Goal: Information Seeking & Learning: Learn about a topic

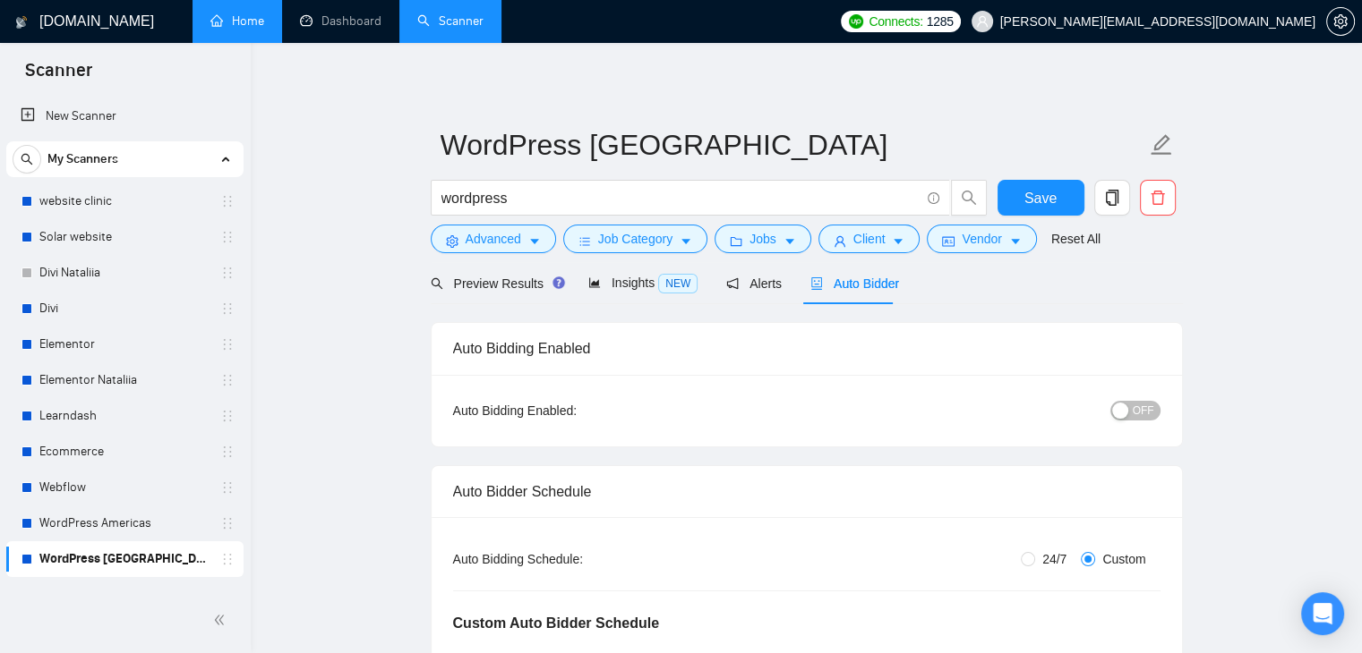
click at [237, 29] on link "Home" at bounding box center [237, 20] width 54 height 15
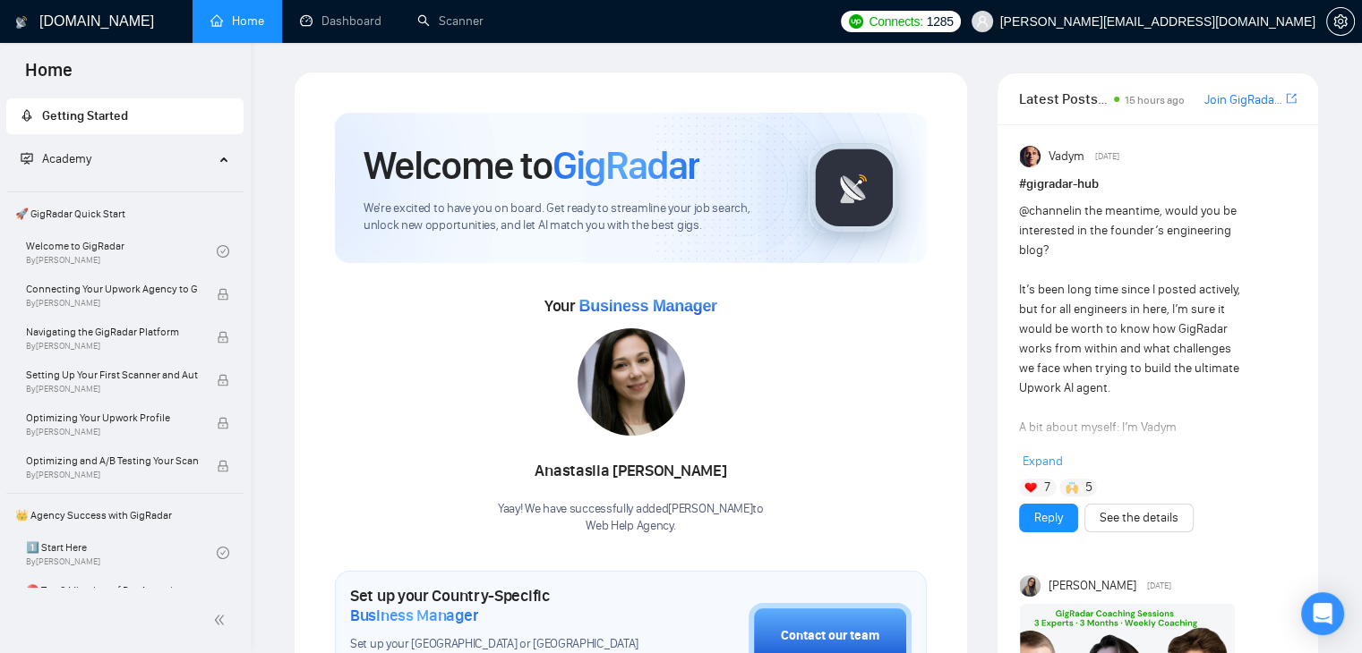
click at [1191, 21] on span "[PERSON_NAME][EMAIL_ADDRESS][DOMAIN_NAME]" at bounding box center [1157, 21] width 315 height 0
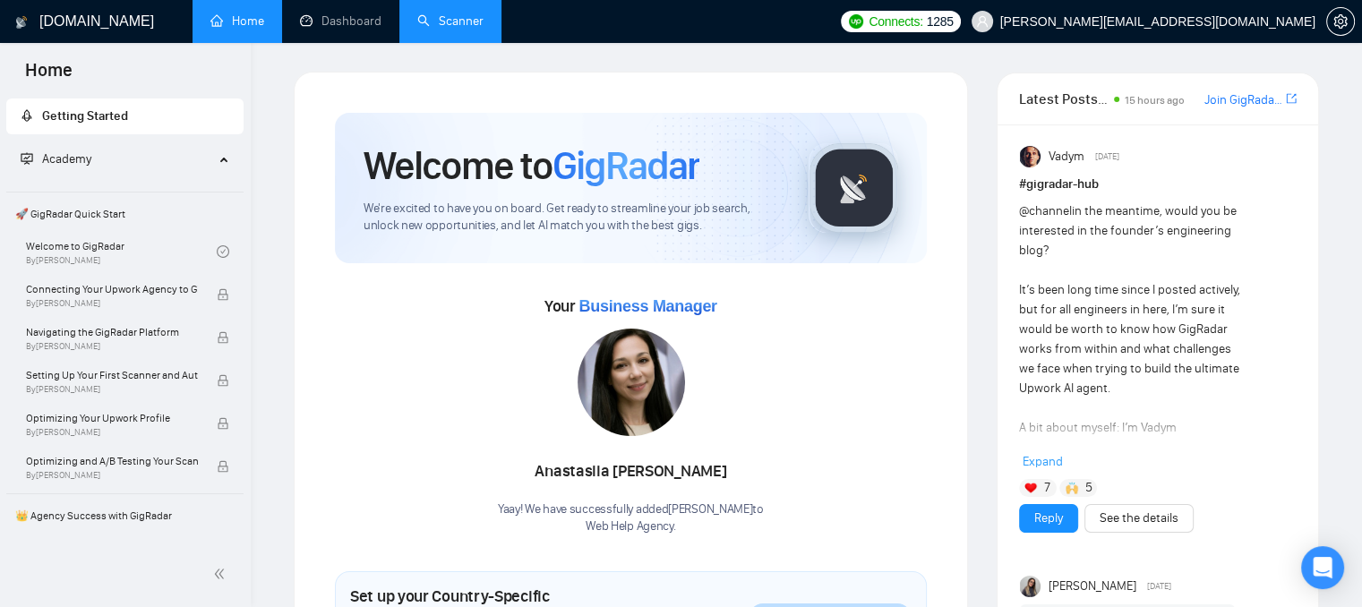
click at [441, 22] on link "Scanner" at bounding box center [450, 20] width 66 height 15
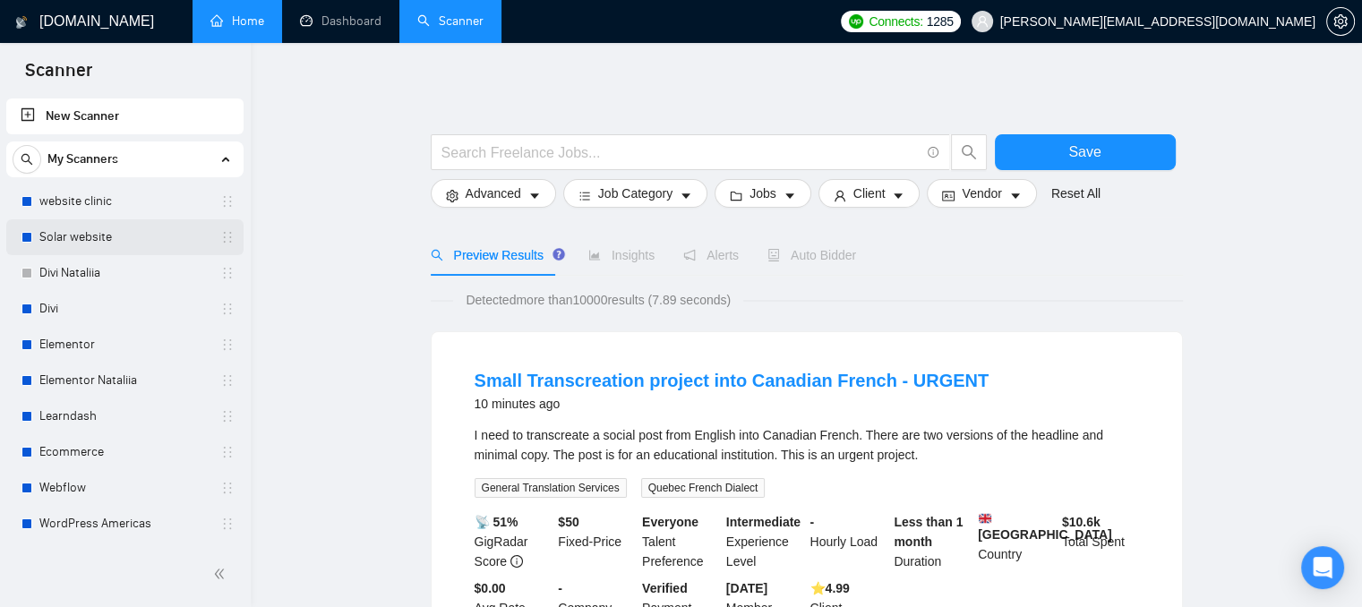
click at [137, 241] on link "Solar website" at bounding box center [124, 237] width 170 height 36
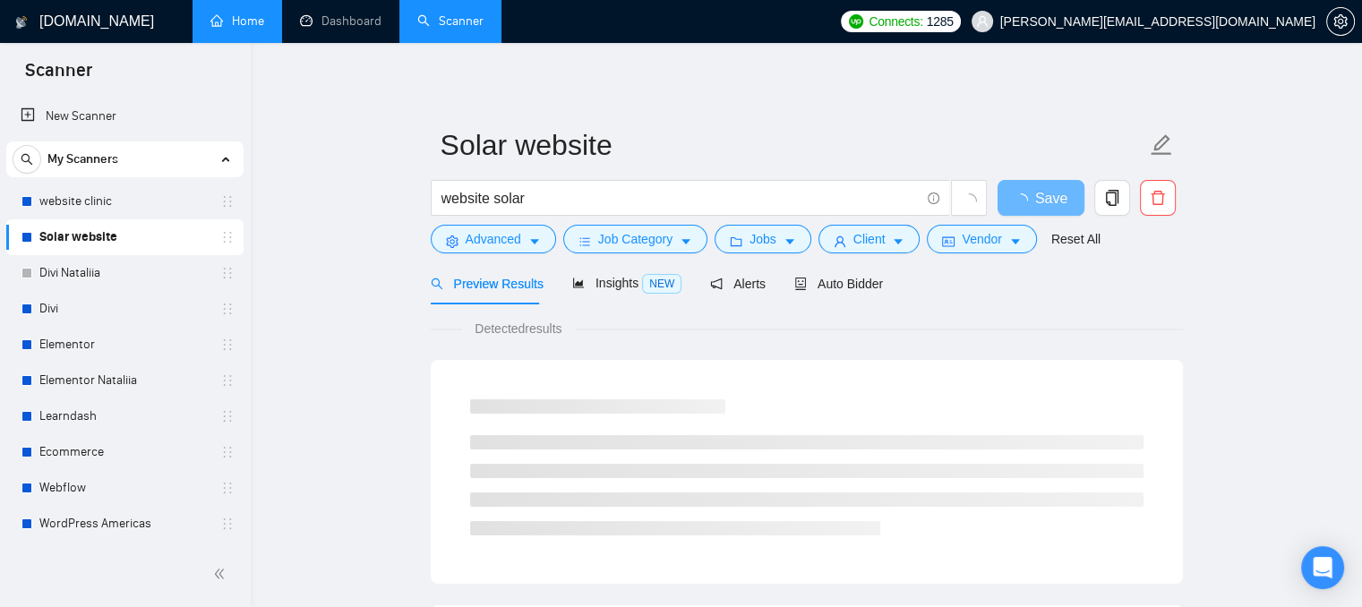
click at [137, 241] on link "Solar website" at bounding box center [124, 237] width 170 height 36
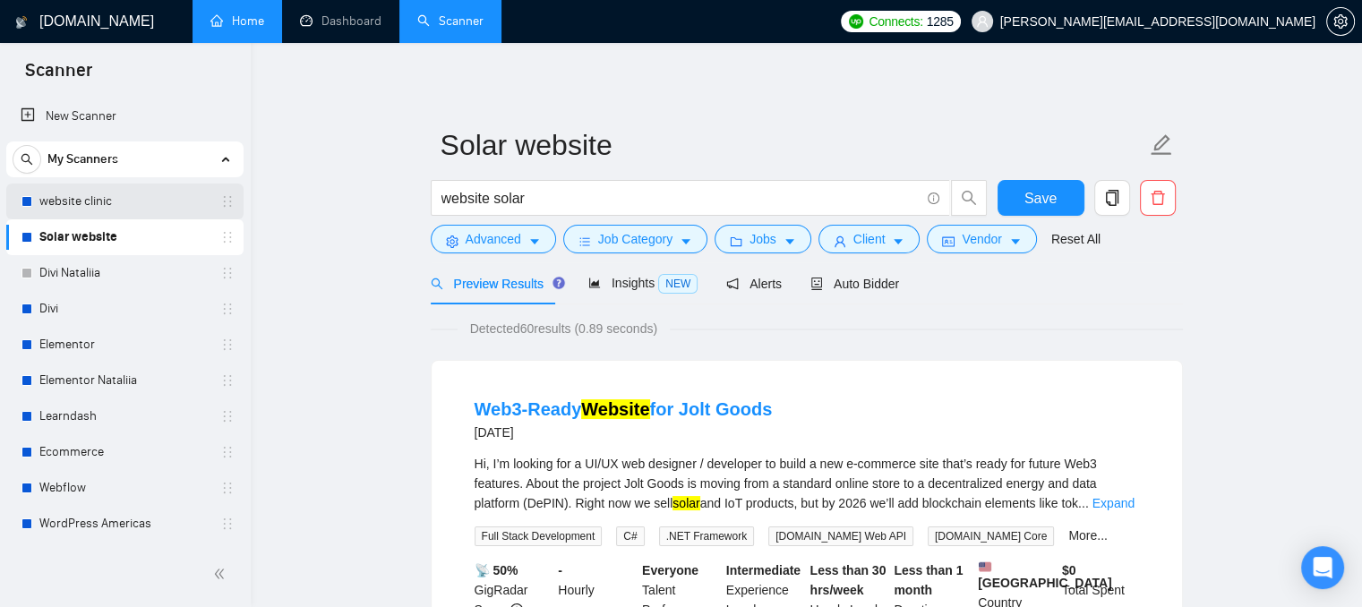
click at [107, 210] on link "website clinic" at bounding box center [124, 202] width 170 height 36
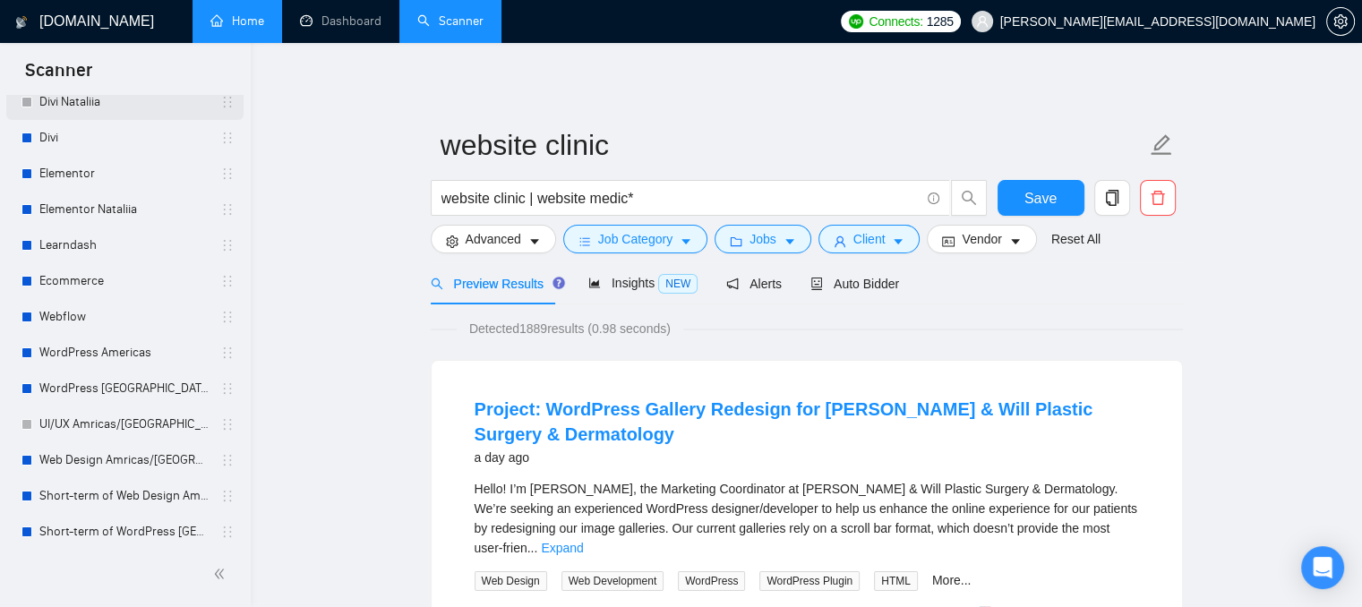
scroll to position [179, 0]
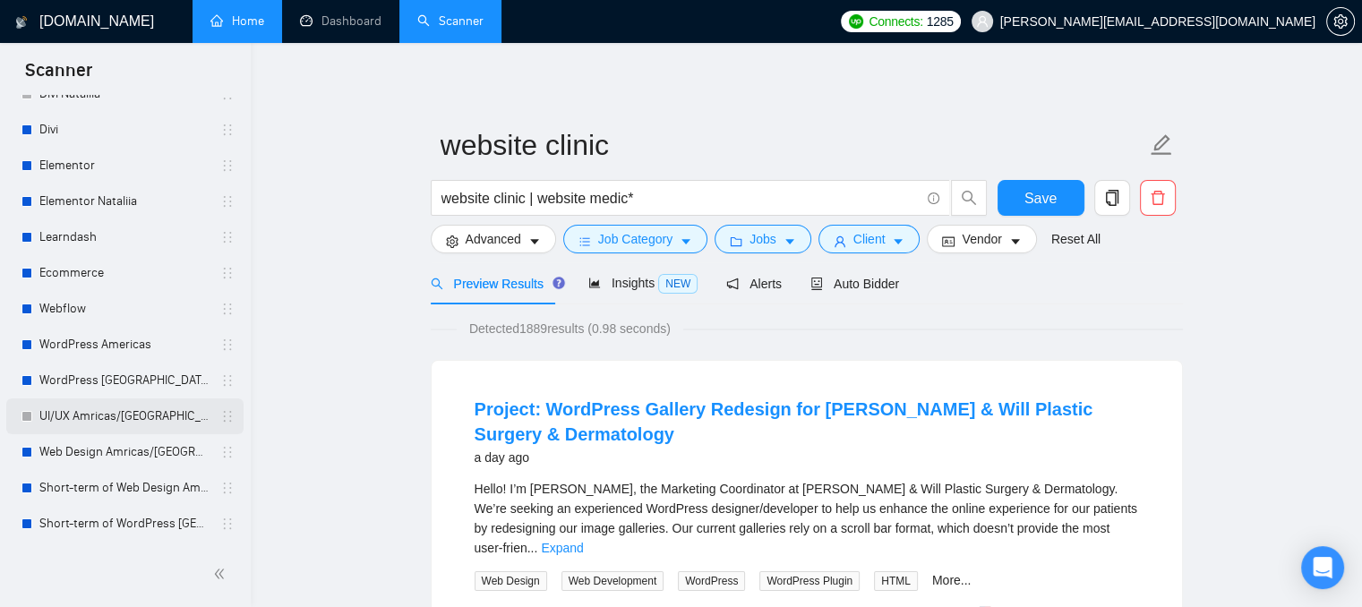
click at [129, 413] on link "UI/UX Amricas/[GEOGRAPHIC_DATA]/[GEOGRAPHIC_DATA]" at bounding box center [124, 416] width 170 height 36
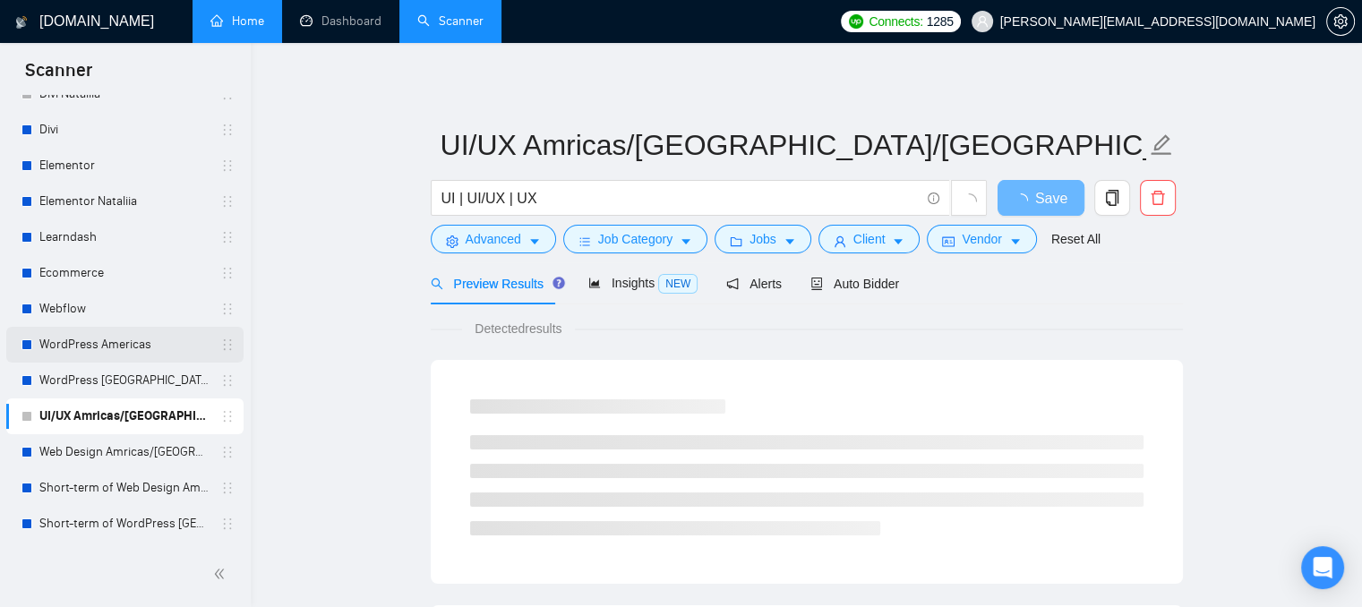
click at [125, 338] on link "WordPress Americas" at bounding box center [124, 345] width 170 height 36
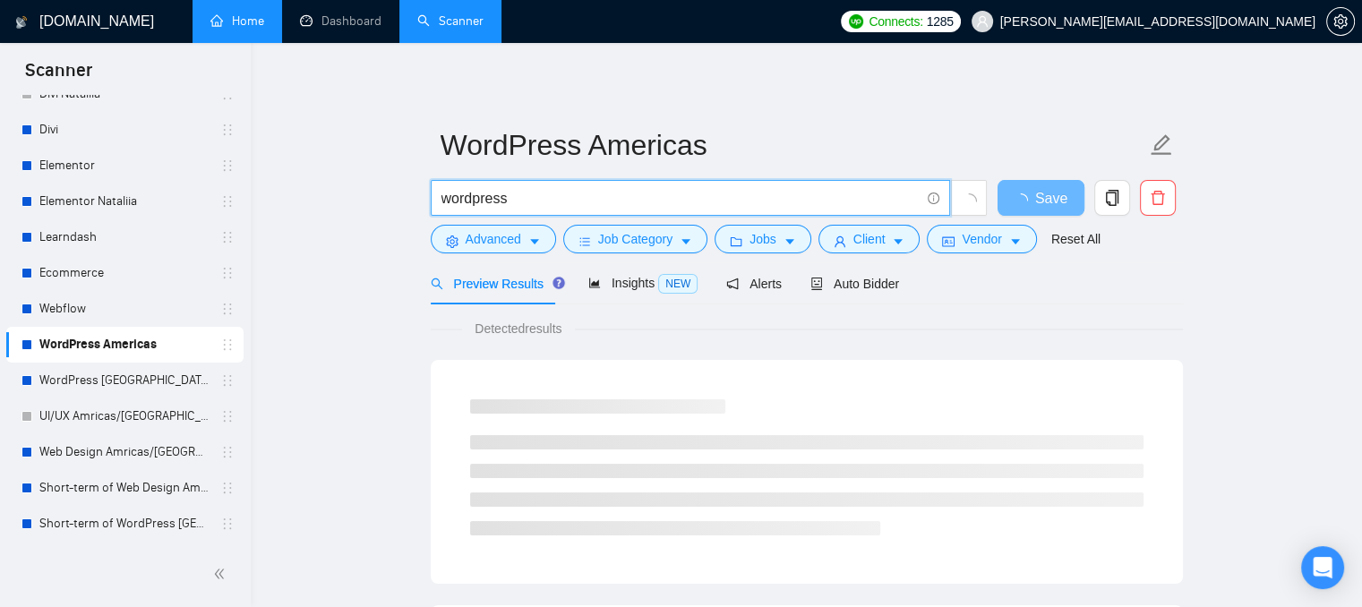
click at [545, 194] on input "wordpress" at bounding box center [680, 198] width 478 height 22
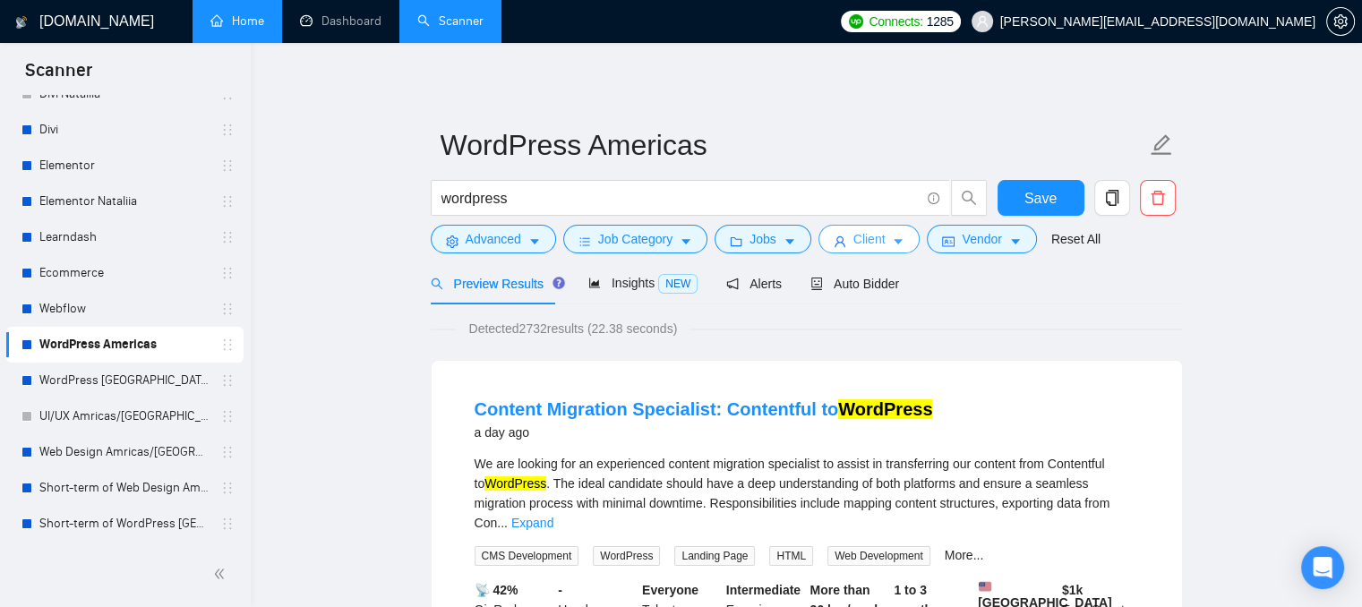
click at [863, 234] on span "Client" at bounding box center [869, 239] width 32 height 20
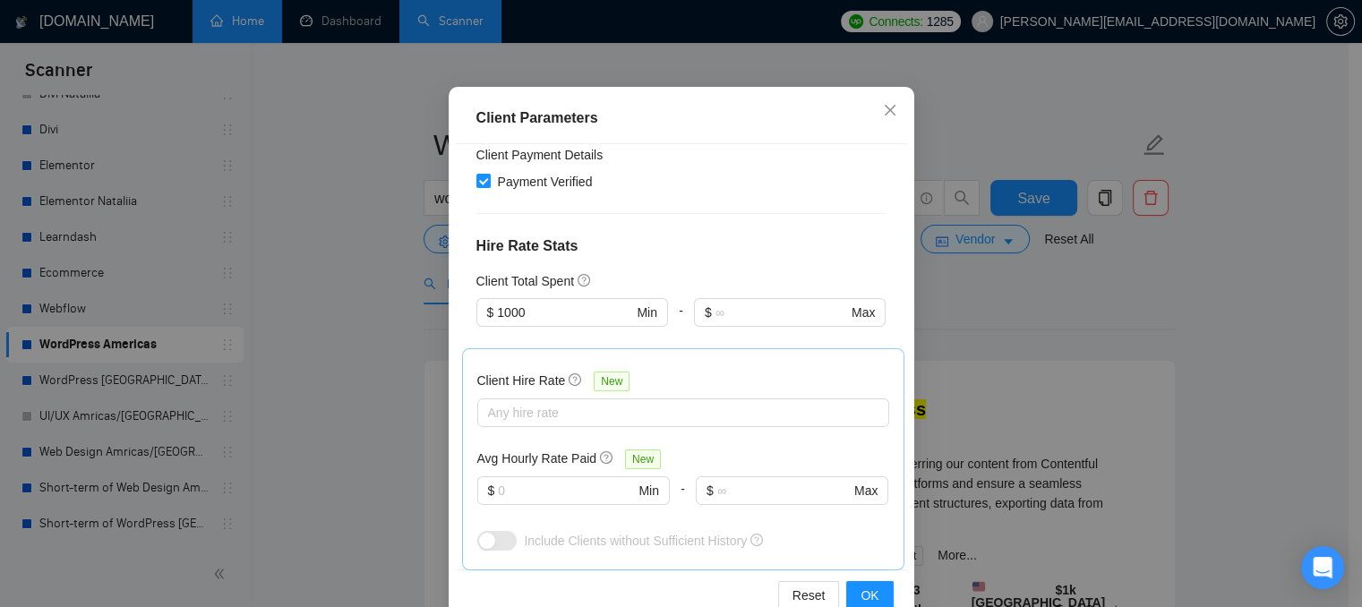
scroll to position [448, 0]
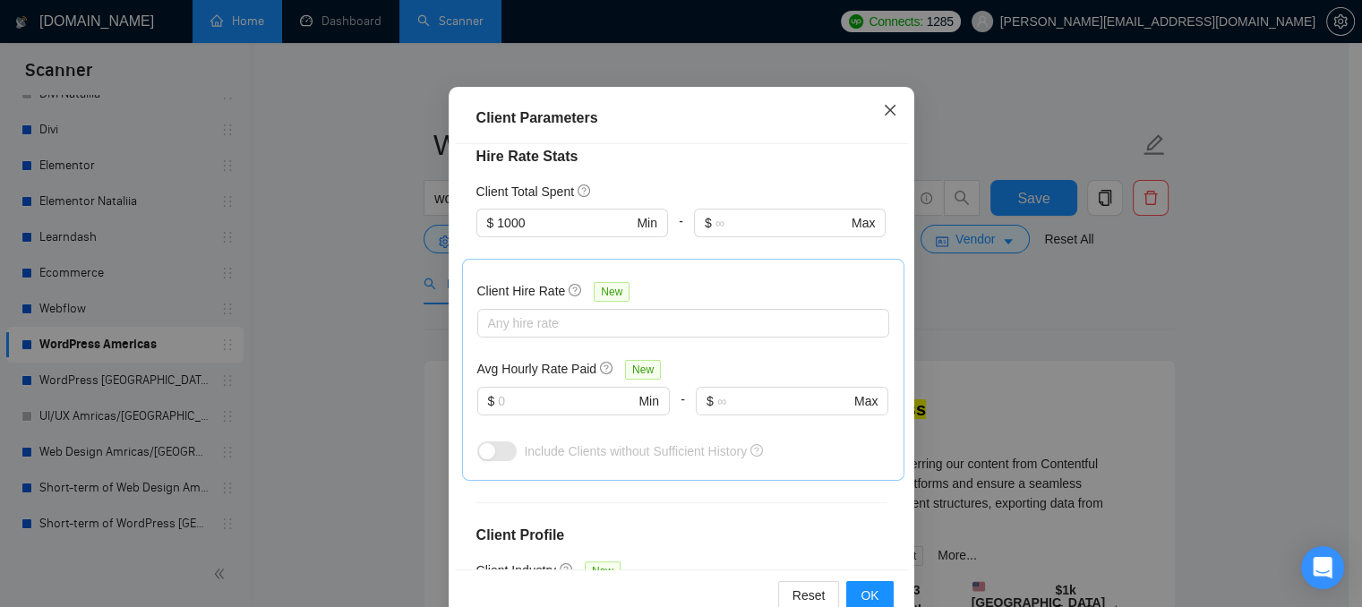
click at [874, 111] on span "Close" at bounding box center [890, 111] width 48 height 48
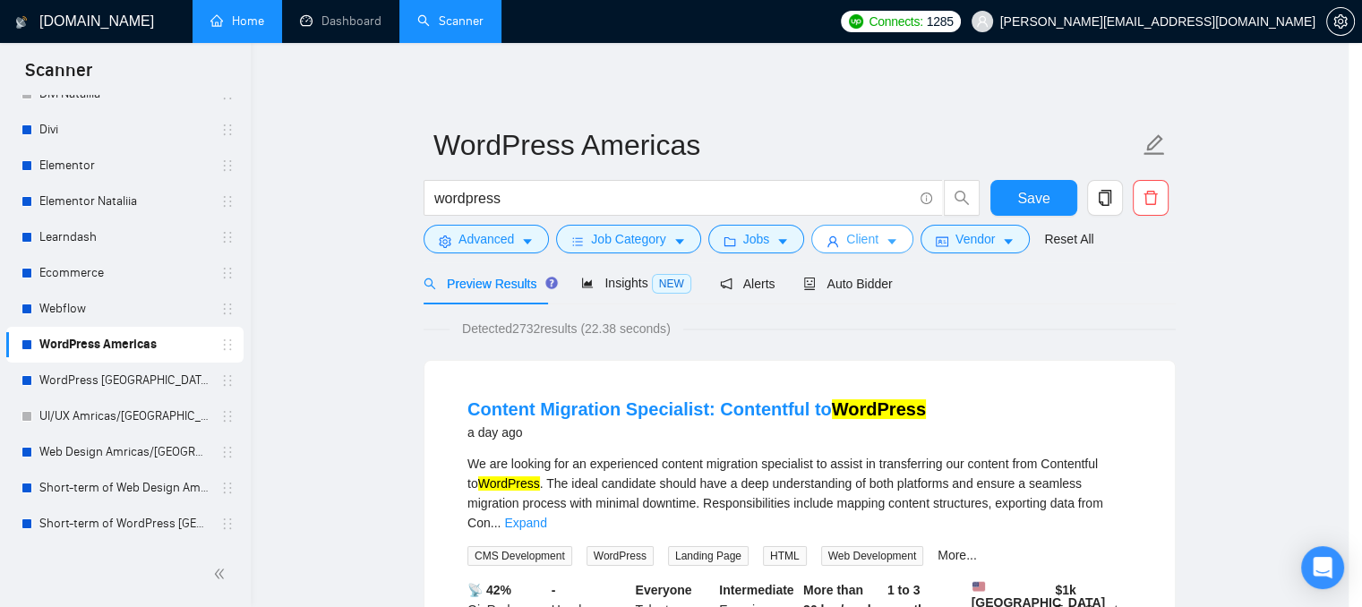
scroll to position [0, 0]
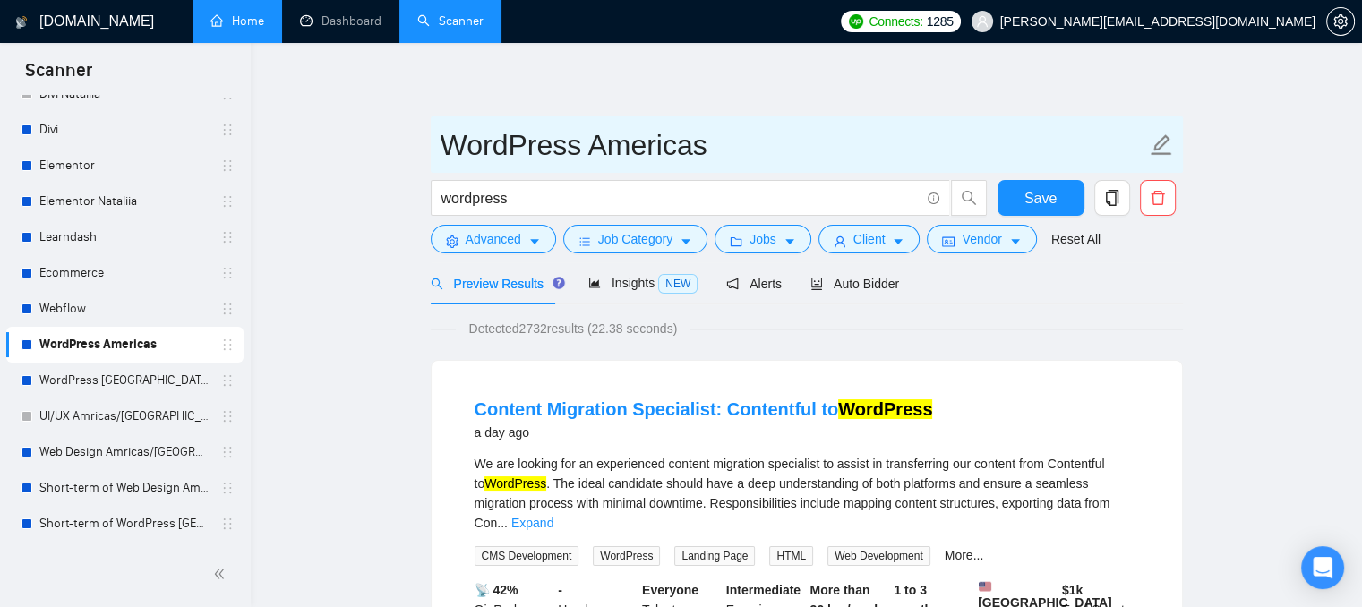
click at [562, 168] on span "WordPress Americas" at bounding box center [807, 144] width 752 height 56
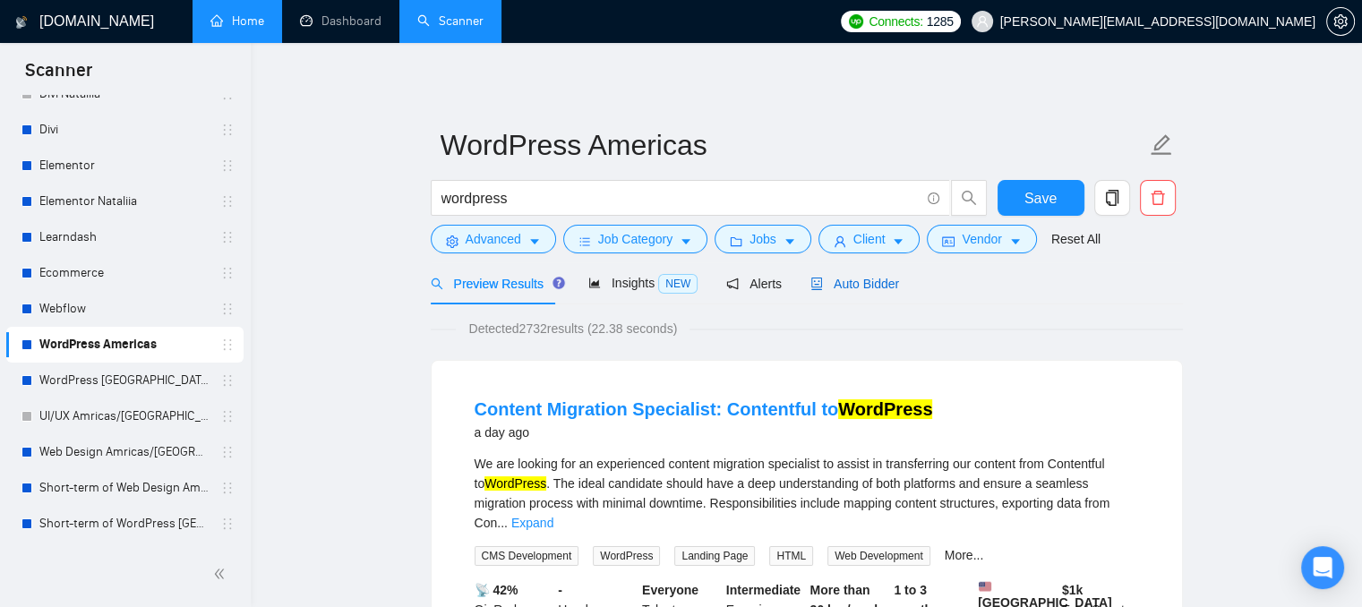
click at [833, 278] on span "Auto Bidder" at bounding box center [854, 284] width 89 height 14
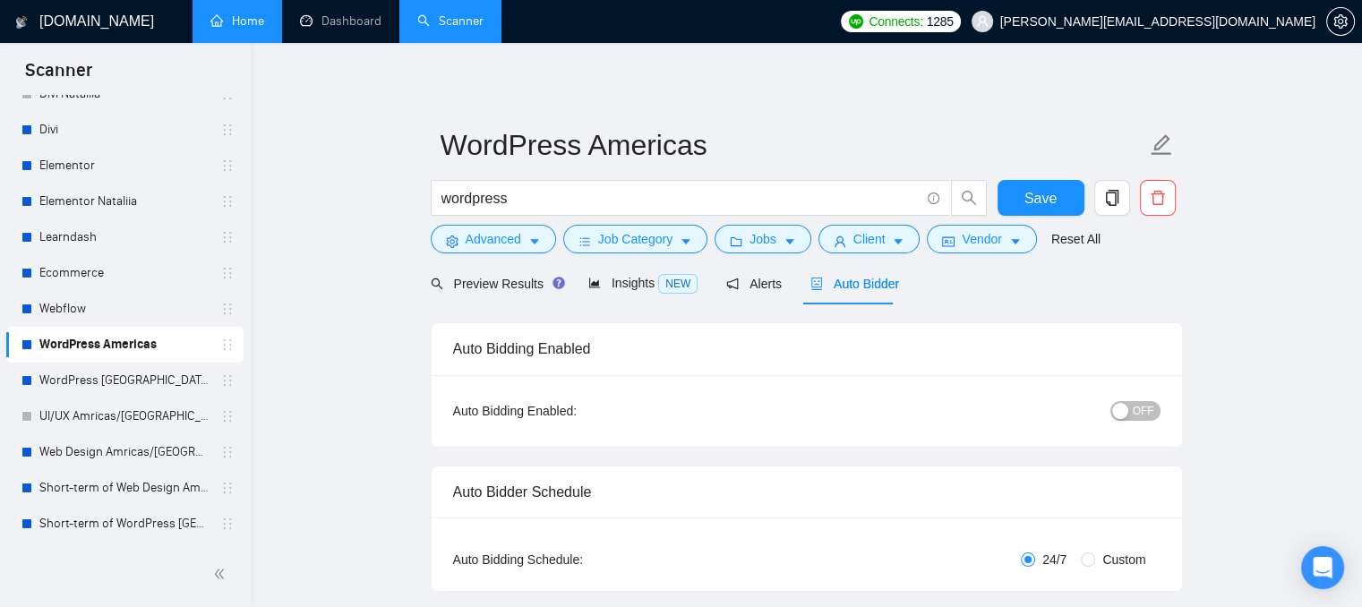
radio input "false"
radio input "true"
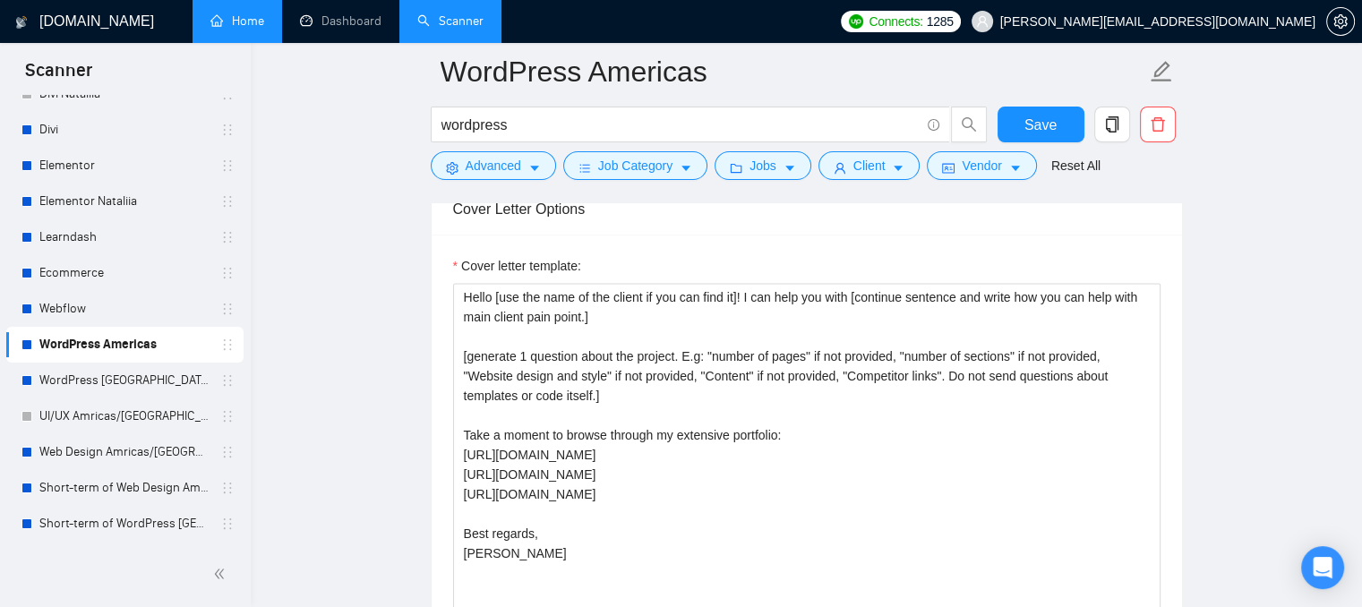
scroll to position [2327, 0]
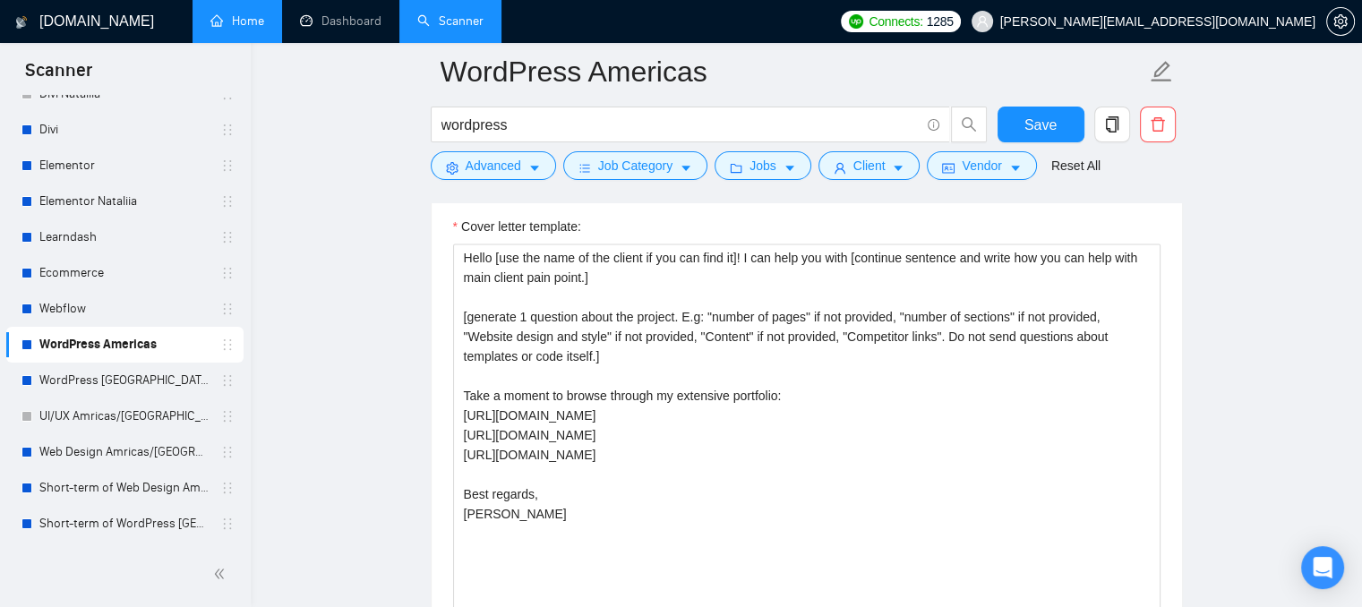
click at [428, 353] on main "WordPress Americas wordpress Save Advanced Job Category Jobs Client Vendor Rese…" at bounding box center [806, 554] width 1054 height 5621
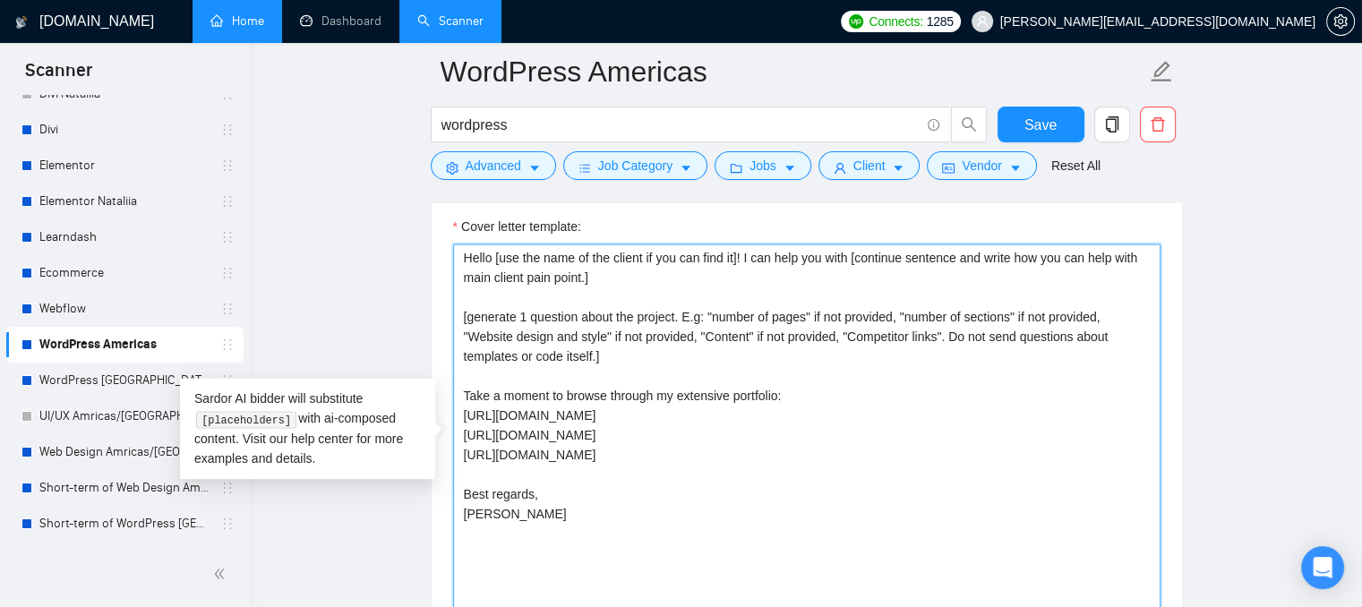
drag, startPoint x: 680, startPoint y: 455, endPoint x: 439, endPoint y: 380, distance: 253.1
click at [739, 370] on textarea "Hello [use the name of the client if you can find it]! I can help you with [con…" at bounding box center [806, 444] width 707 height 403
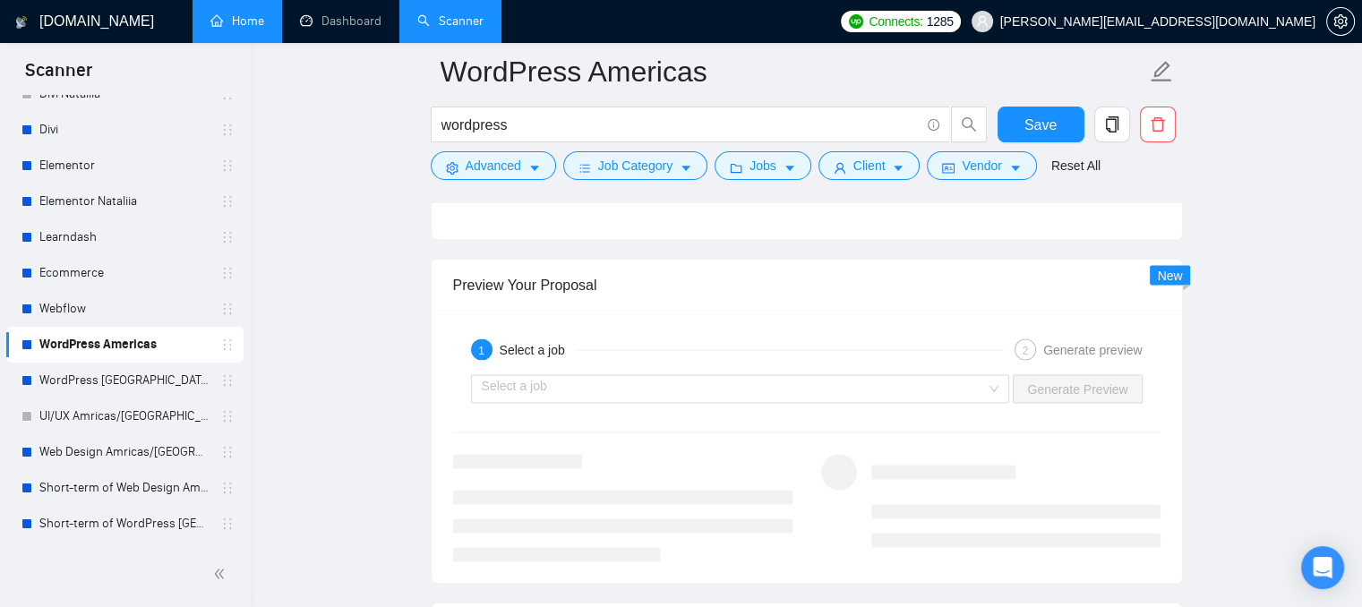
scroll to position [3670, 0]
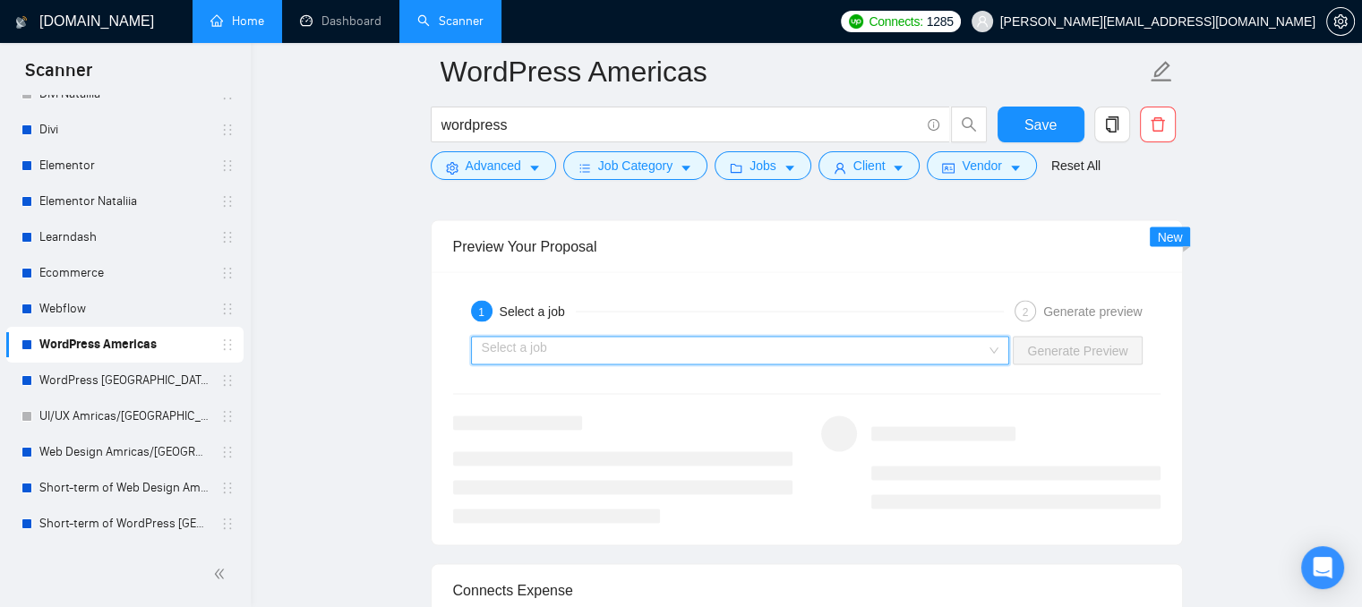
click at [825, 345] on input "search" at bounding box center [734, 350] width 505 height 27
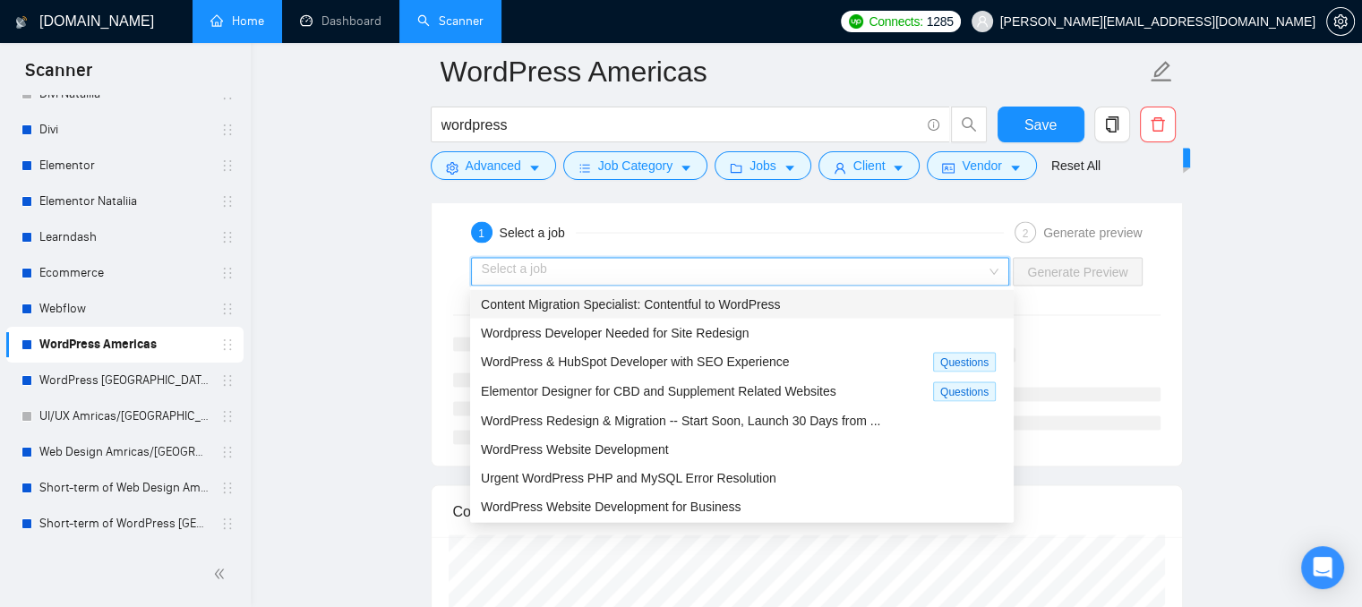
scroll to position [3760, 0]
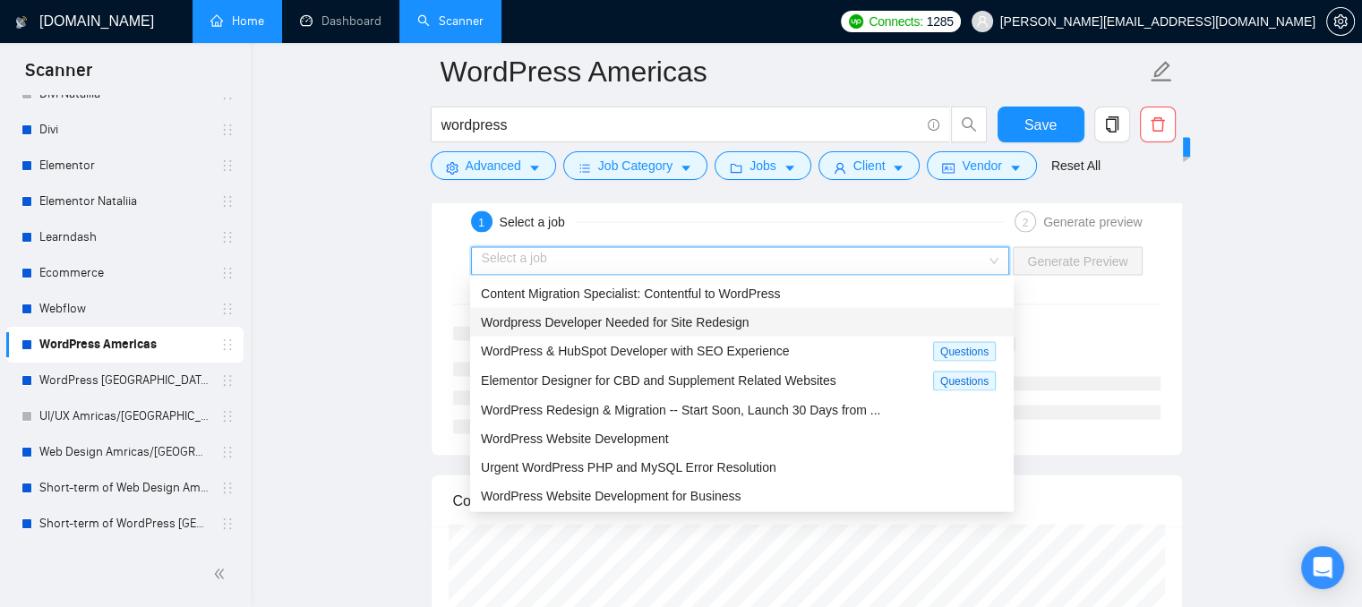
click at [677, 335] on div "Wordpress Developer Needed for Site Redesign" at bounding box center [741, 322] width 543 height 29
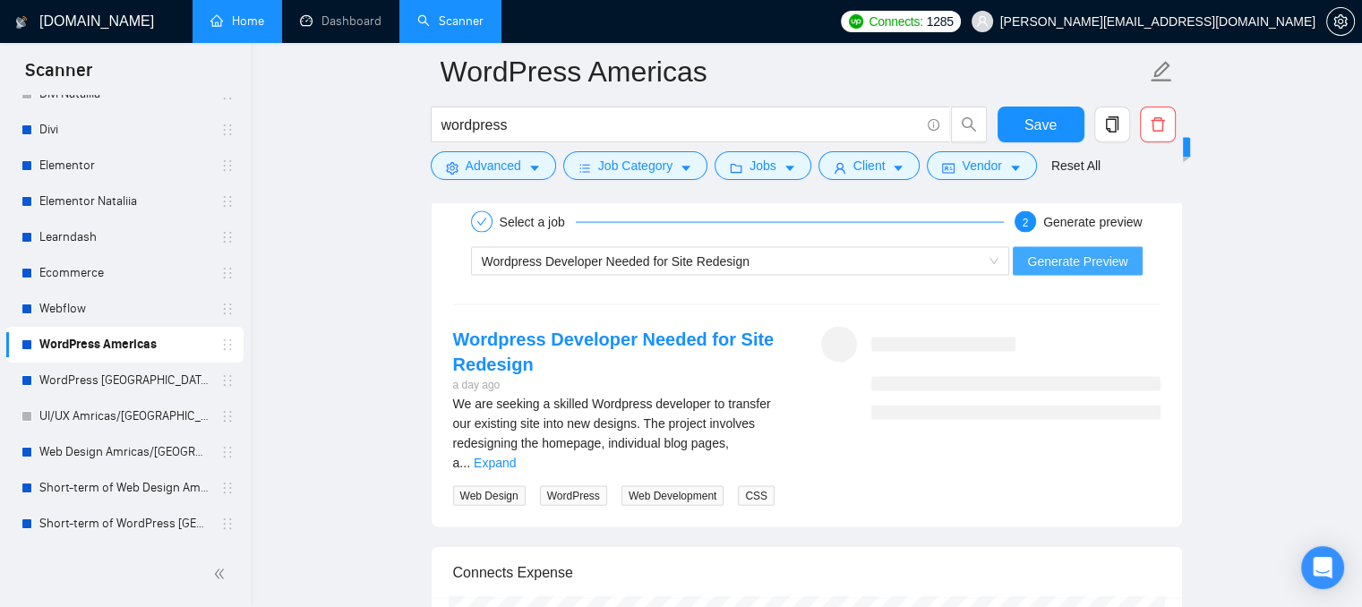
click at [1046, 261] on span "Generate Preview" at bounding box center [1077, 262] width 100 height 20
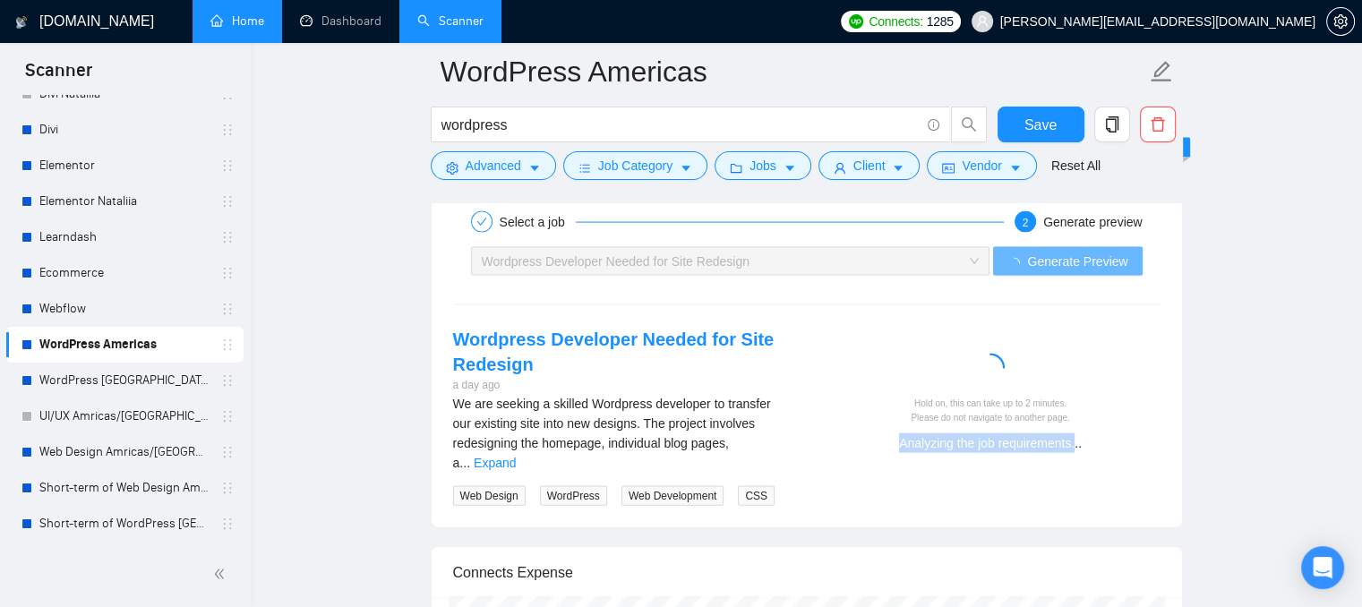
drag, startPoint x: 895, startPoint y: 446, endPoint x: 1076, endPoint y: 452, distance: 180.9
click at [1076, 452] on div "Hold on, this can take up to 2 minutes. Please do not navigate to another page.…" at bounding box center [991, 396] width 368 height 139
click at [910, 397] on div "Hold on, this can take up to 2 minutes. Please do not navigate to another page." at bounding box center [990, 411] width 325 height 28
click at [1033, 444] on div "Researching client's background..." at bounding box center [990, 443] width 325 height 20
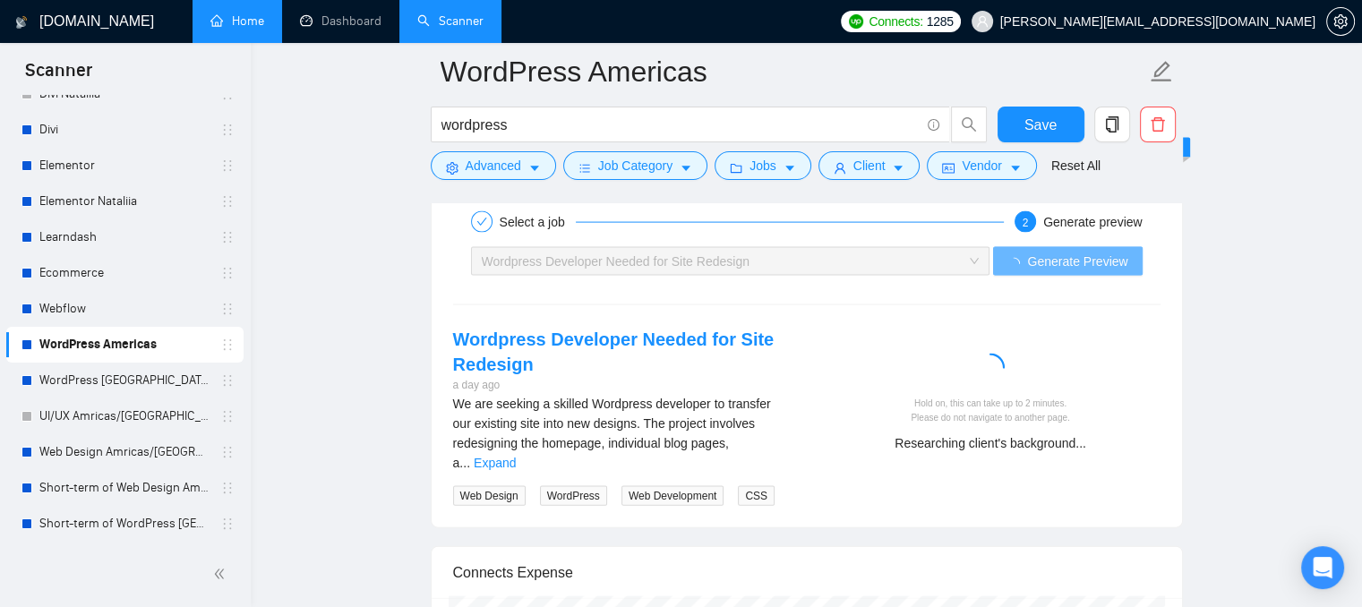
click at [942, 376] on div at bounding box center [990, 372] width 325 height 36
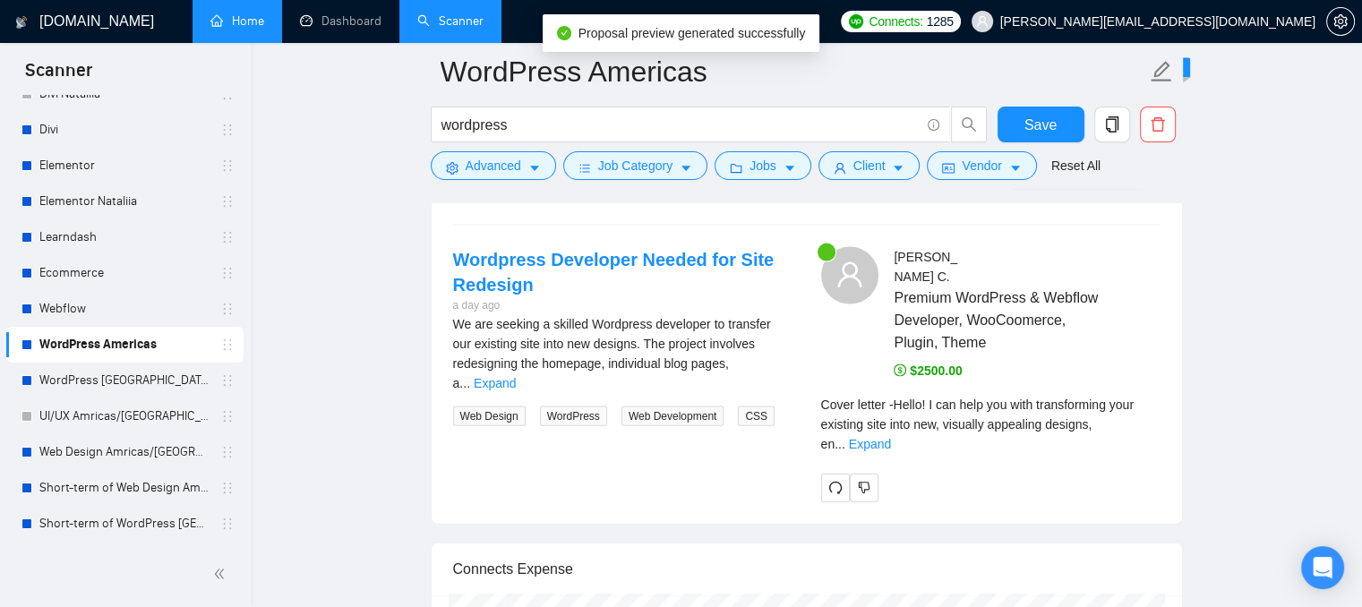
scroll to position [3849, 0]
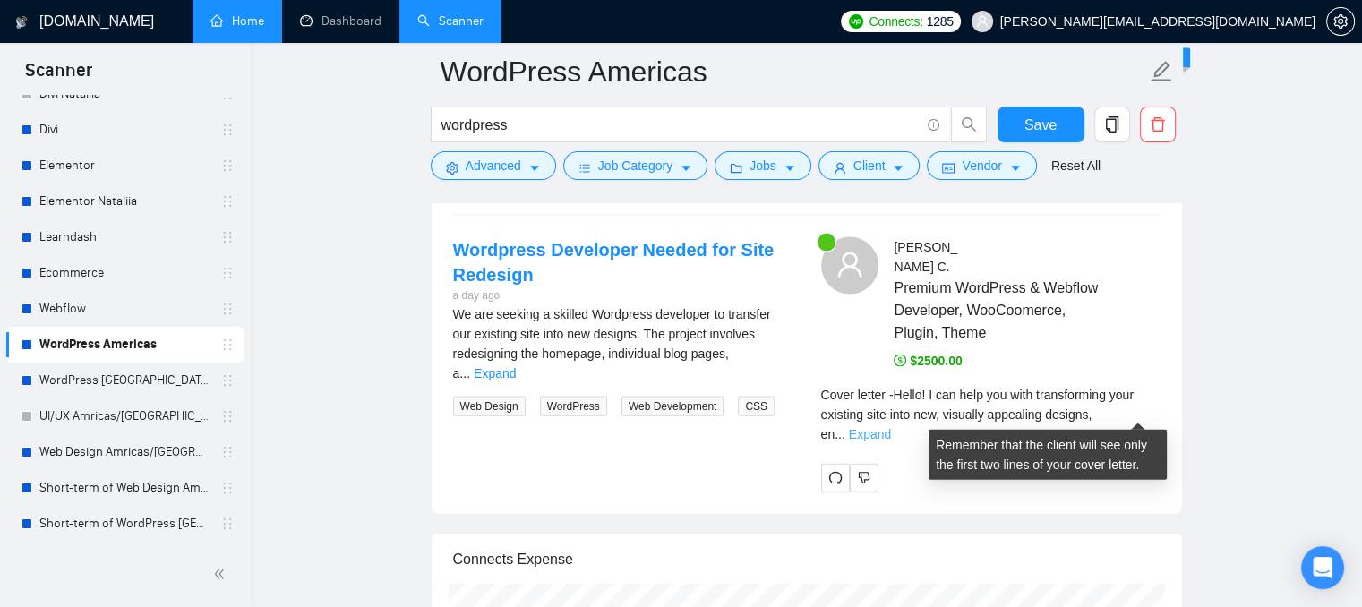
click at [891, 427] on link "Expand" at bounding box center [870, 434] width 42 height 14
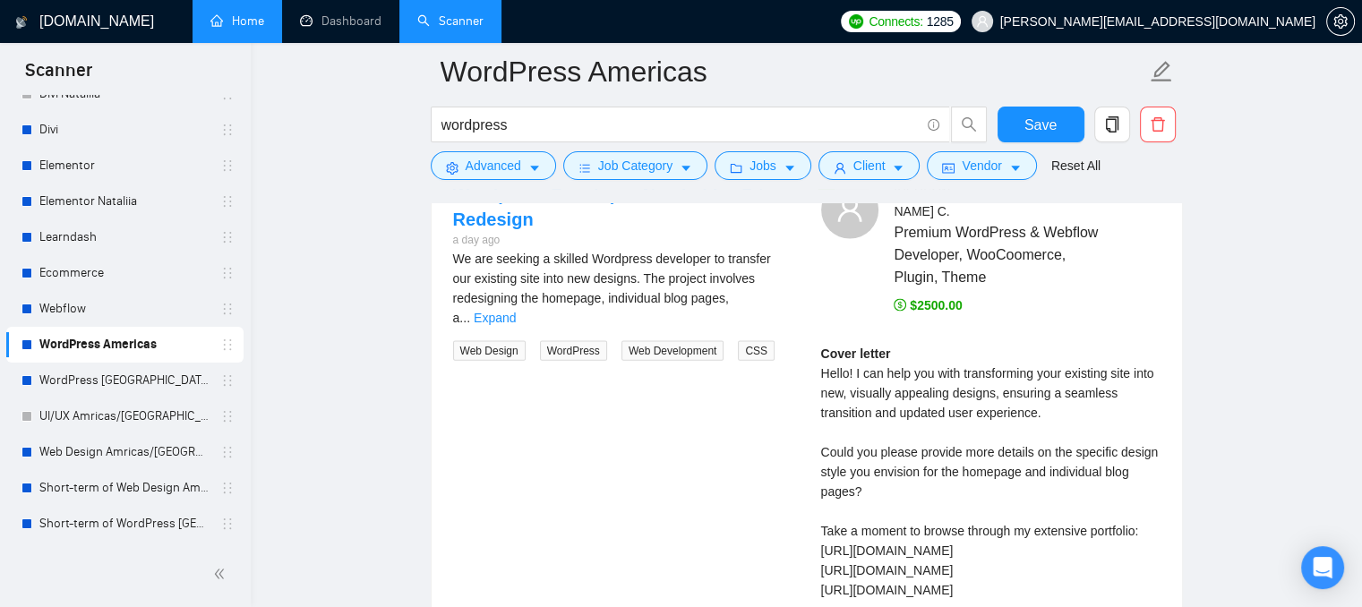
scroll to position [4028, 0]
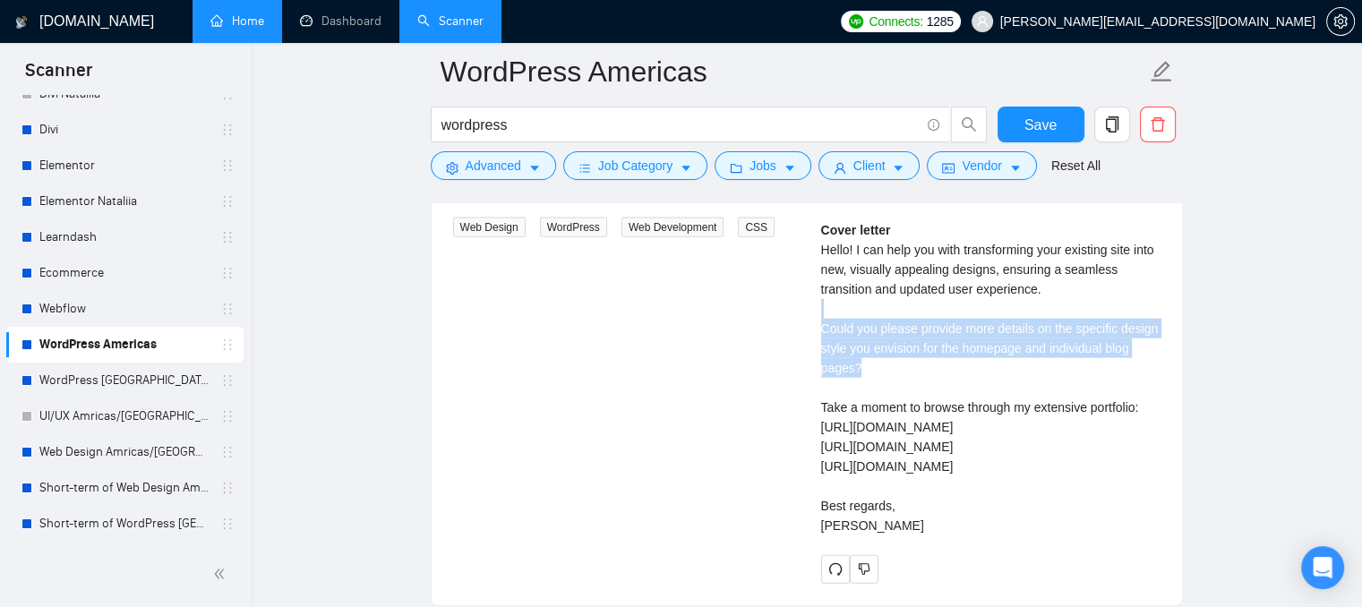
drag, startPoint x: 923, startPoint y: 373, endPoint x: 826, endPoint y: 313, distance: 113.8
click at [826, 313] on div "Cover letter Hello! I can help you with transforming your existing site into ne…" at bounding box center [990, 377] width 339 height 315
click at [892, 363] on div "Cover letter Hello! I can help you with transforming your existing site into ne…" at bounding box center [990, 377] width 339 height 315
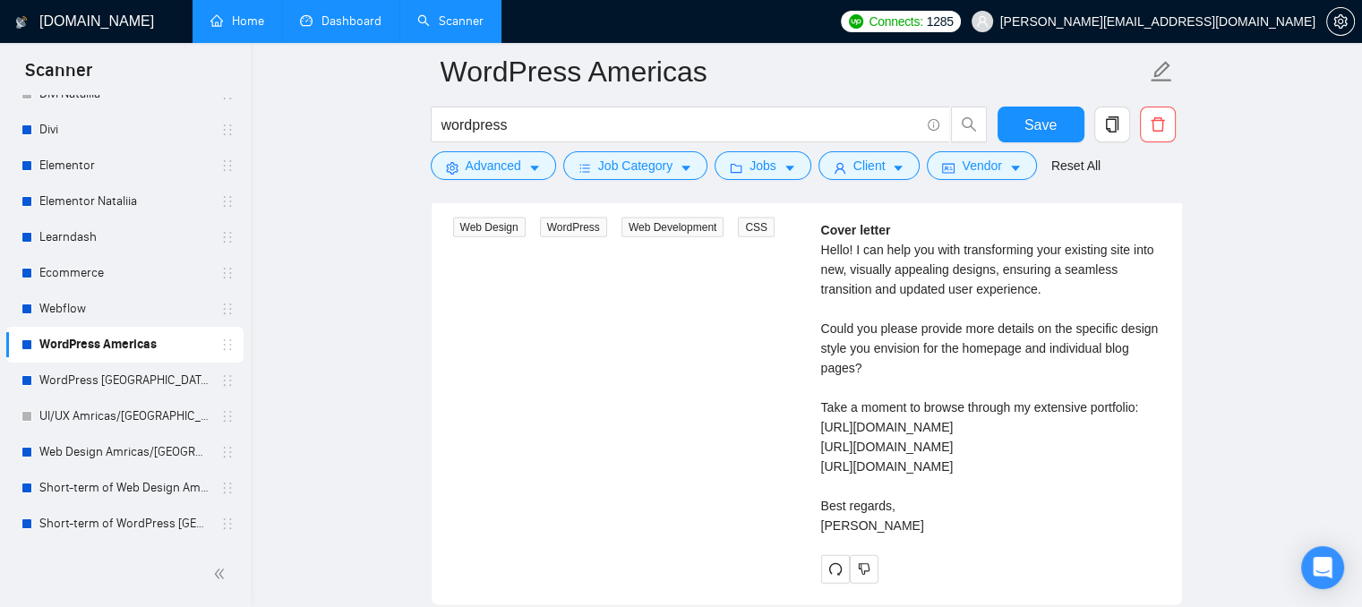
click at [365, 19] on link "Dashboard" at bounding box center [340, 20] width 81 height 15
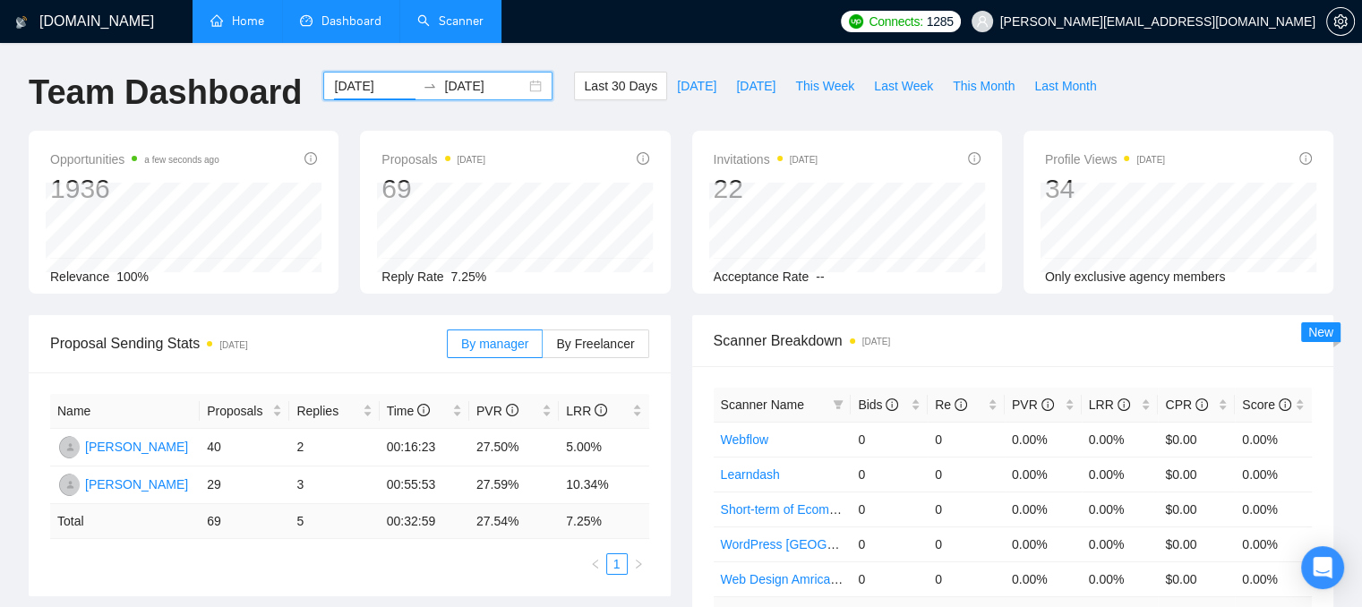
click at [376, 87] on input "[DATE]" at bounding box center [374, 86] width 81 height 20
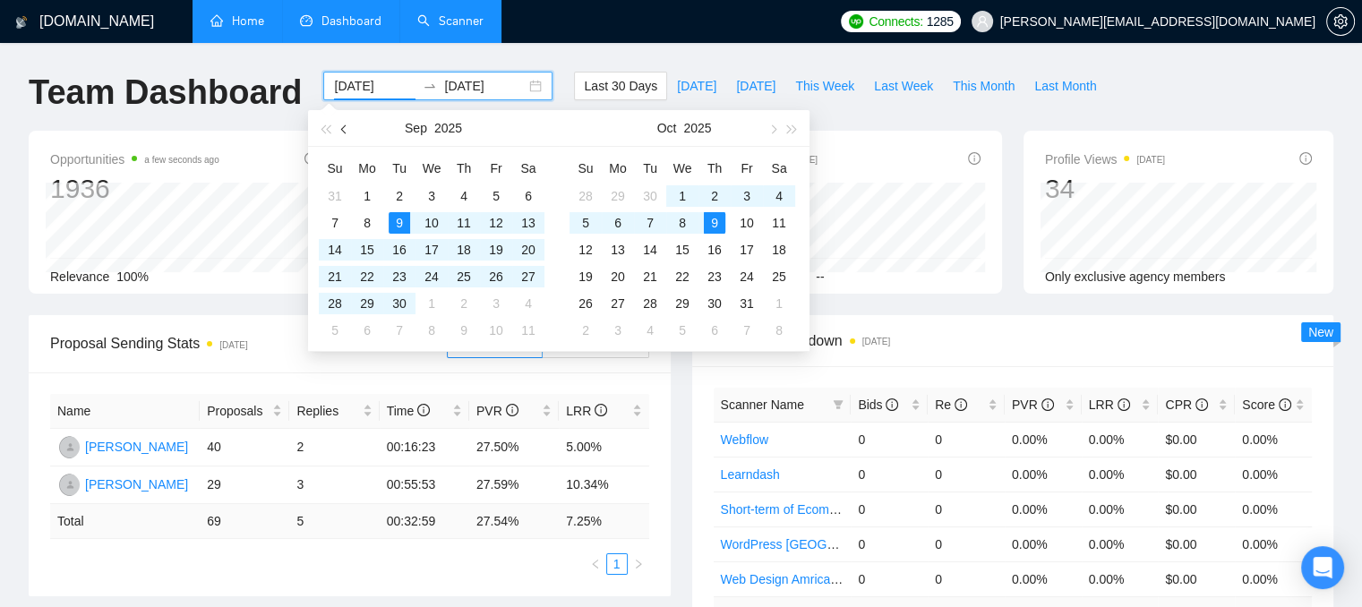
click at [345, 126] on span "button" at bounding box center [345, 128] width 9 height 9
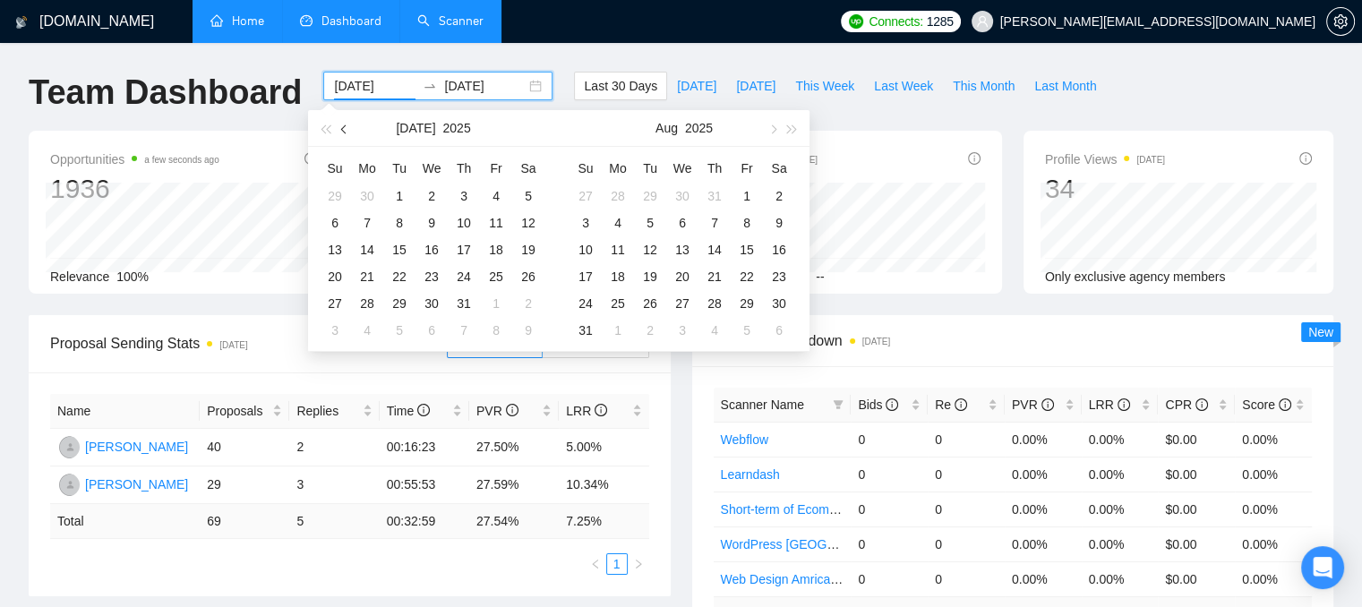
click at [345, 126] on span "button" at bounding box center [345, 128] width 9 height 9
click at [344, 126] on span "button" at bounding box center [345, 128] width 9 height 9
click at [344, 124] on button "button" at bounding box center [345, 128] width 20 height 36
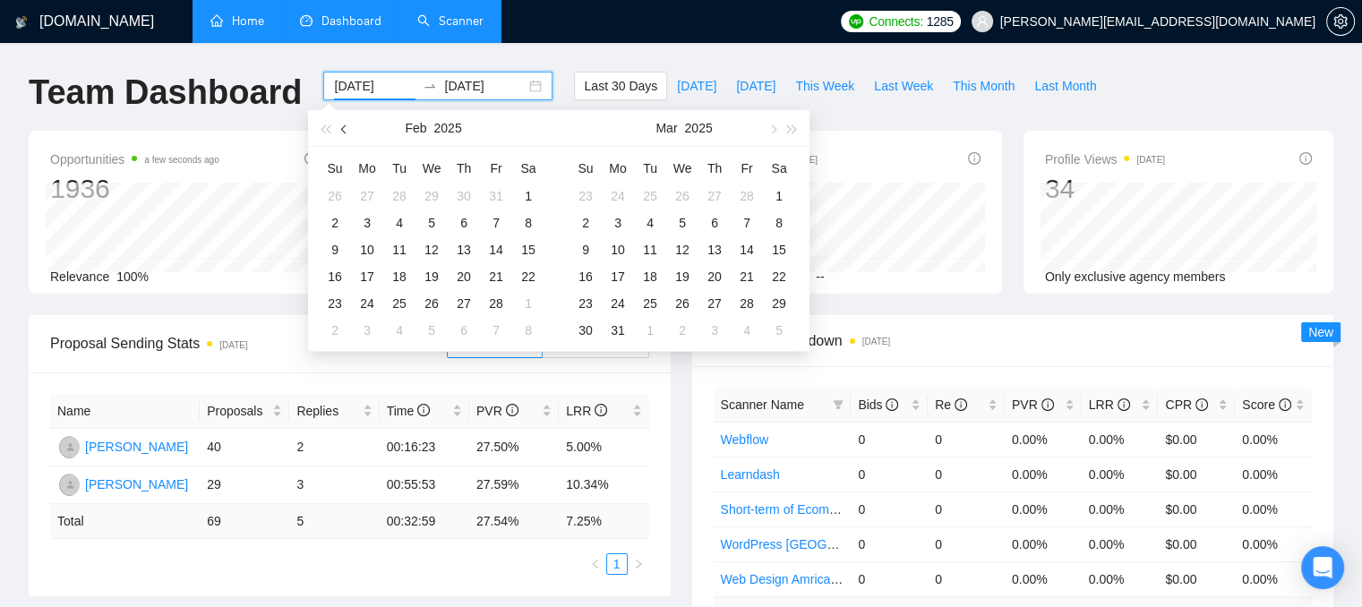
click at [344, 124] on button "button" at bounding box center [345, 128] width 20 height 36
type input "[DATE]"
click at [430, 195] on div "1" at bounding box center [431, 195] width 21 height 21
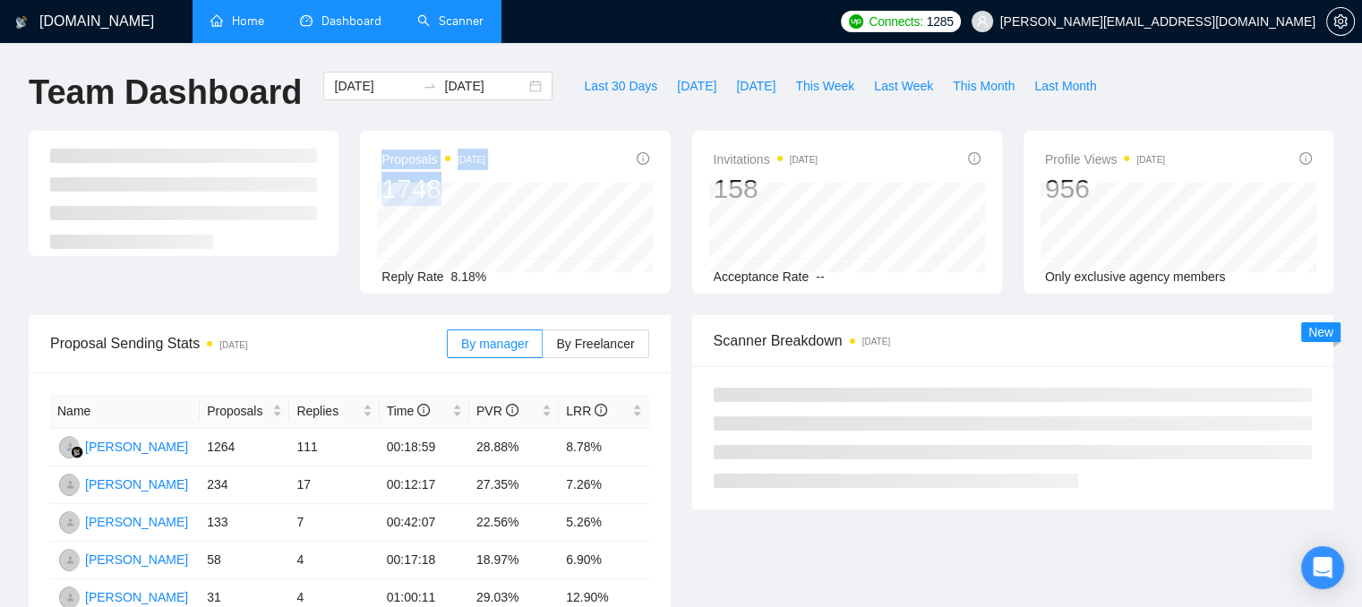
click at [458, 192] on div "Proposals [DATE] 1748 Reply Rate 8.18%" at bounding box center [515, 212] width 310 height 163
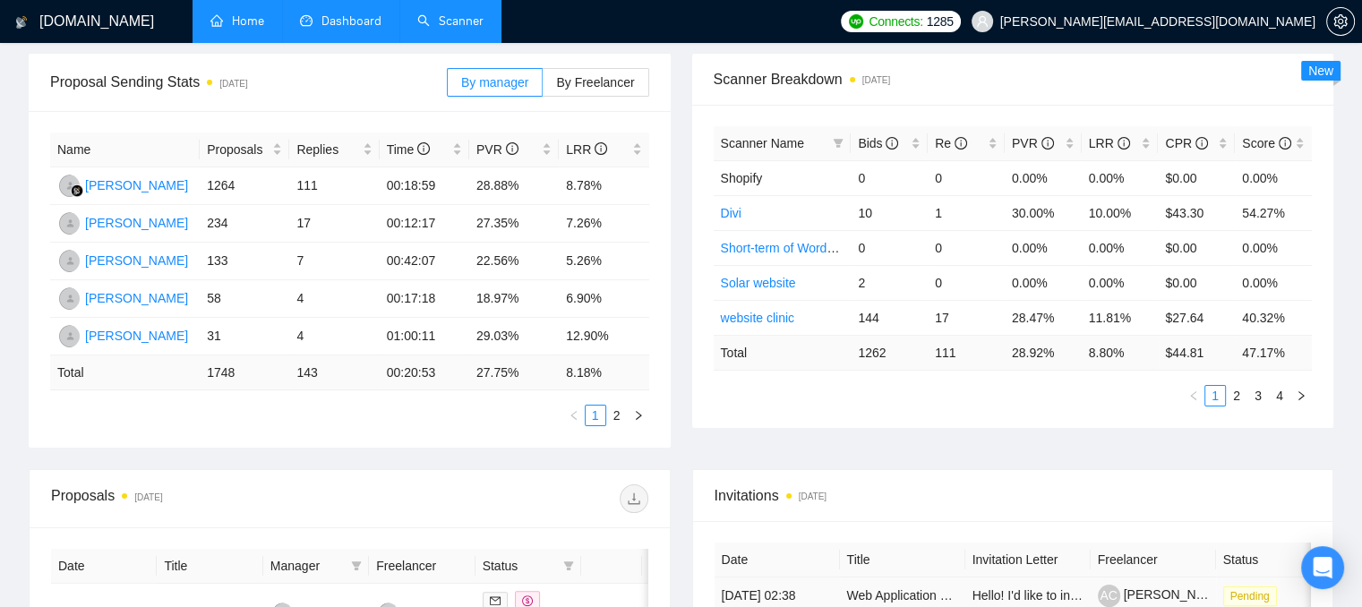
scroll to position [179, 0]
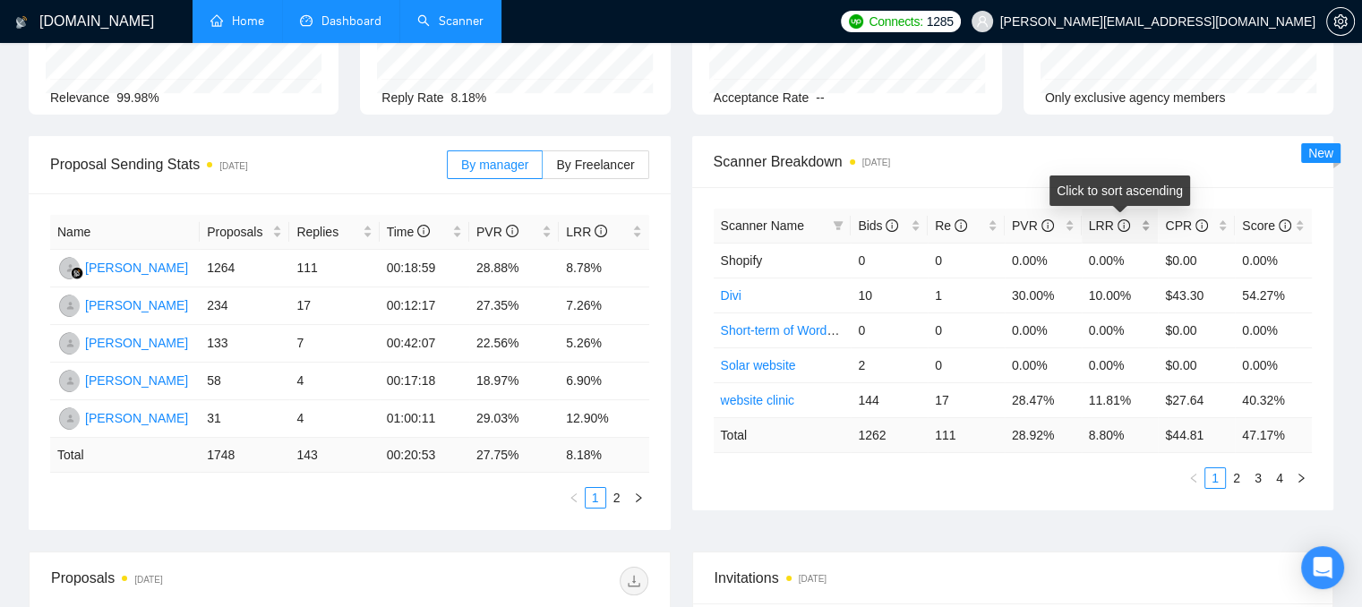
click at [1151, 225] on div "LRR" at bounding box center [1120, 226] width 63 height 20
click at [1146, 227] on div "LRR" at bounding box center [1120, 226] width 63 height 20
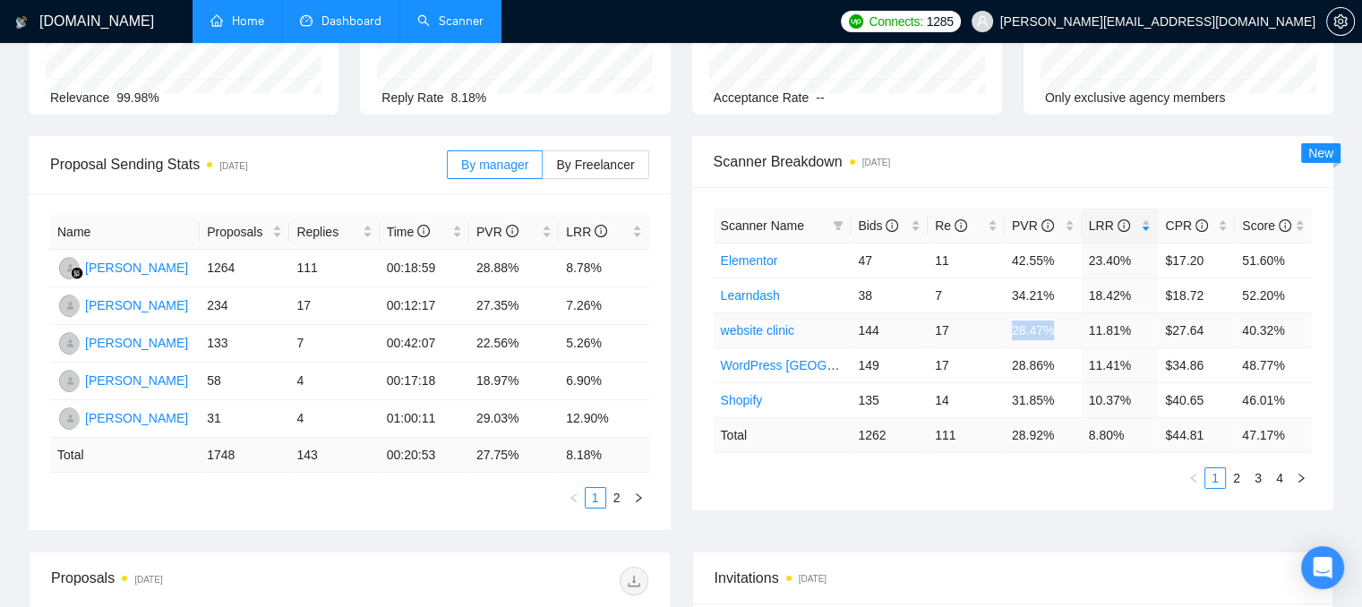
drag, startPoint x: 1052, startPoint y: 330, endPoint x: 1003, endPoint y: 334, distance: 48.5
click at [1004, 334] on td "28.47%" at bounding box center [1042, 329] width 77 height 35
drag, startPoint x: 1009, startPoint y: 360, endPoint x: 1062, endPoint y: 363, distance: 52.9
click at [1062, 363] on td "28.86%" at bounding box center [1042, 364] width 77 height 35
drag, startPoint x: 1011, startPoint y: 257, endPoint x: 1049, endPoint y: 261, distance: 38.8
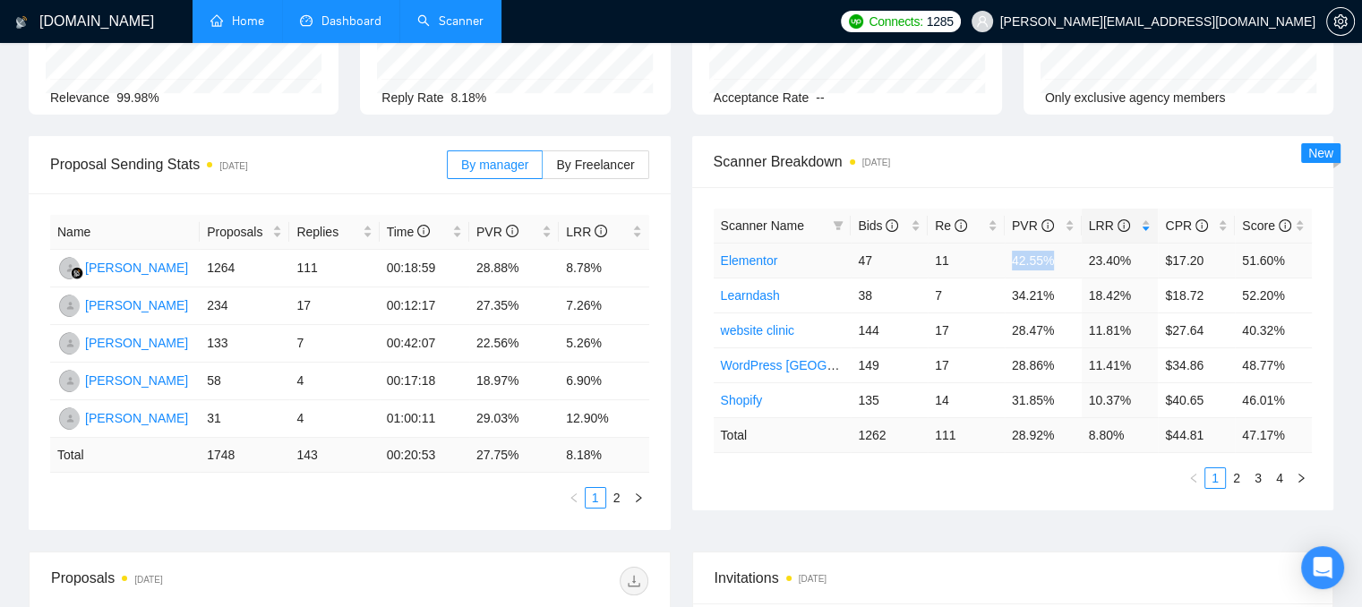
click at [1049, 261] on td "42.55%" at bounding box center [1042, 260] width 77 height 35
drag, startPoint x: 1207, startPoint y: 262, endPoint x: 1166, endPoint y: 272, distance: 41.5
click at [1166, 272] on td "$17.20" at bounding box center [1195, 260] width 77 height 35
click at [838, 220] on icon "filter" at bounding box center [837, 225] width 11 height 11
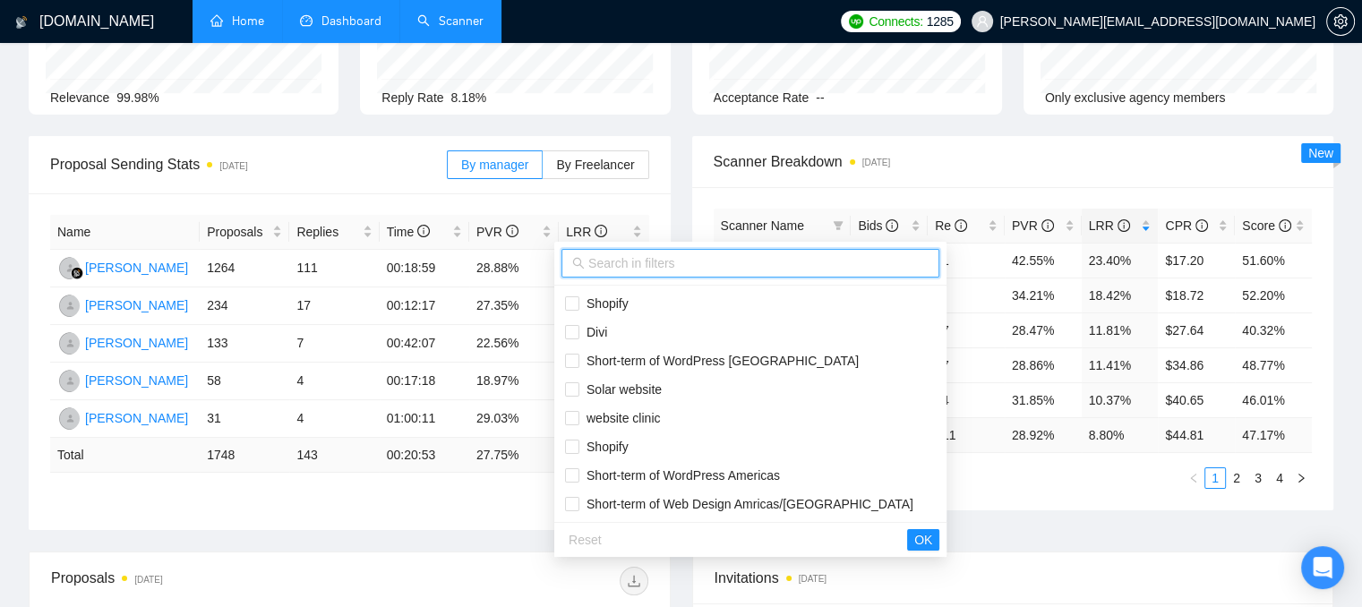
click at [602, 264] on input "text" at bounding box center [758, 263] width 340 height 20
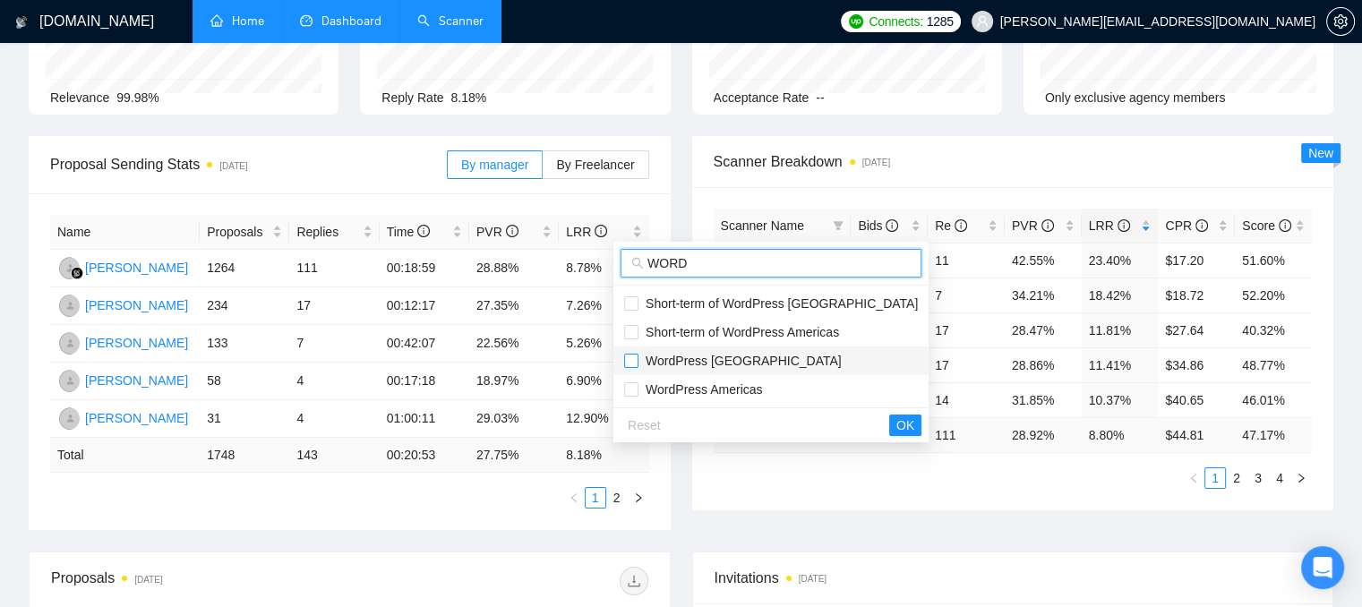
type input "WORD"
click at [628, 359] on input "checkbox" at bounding box center [631, 361] width 14 height 14
checkbox input "true"
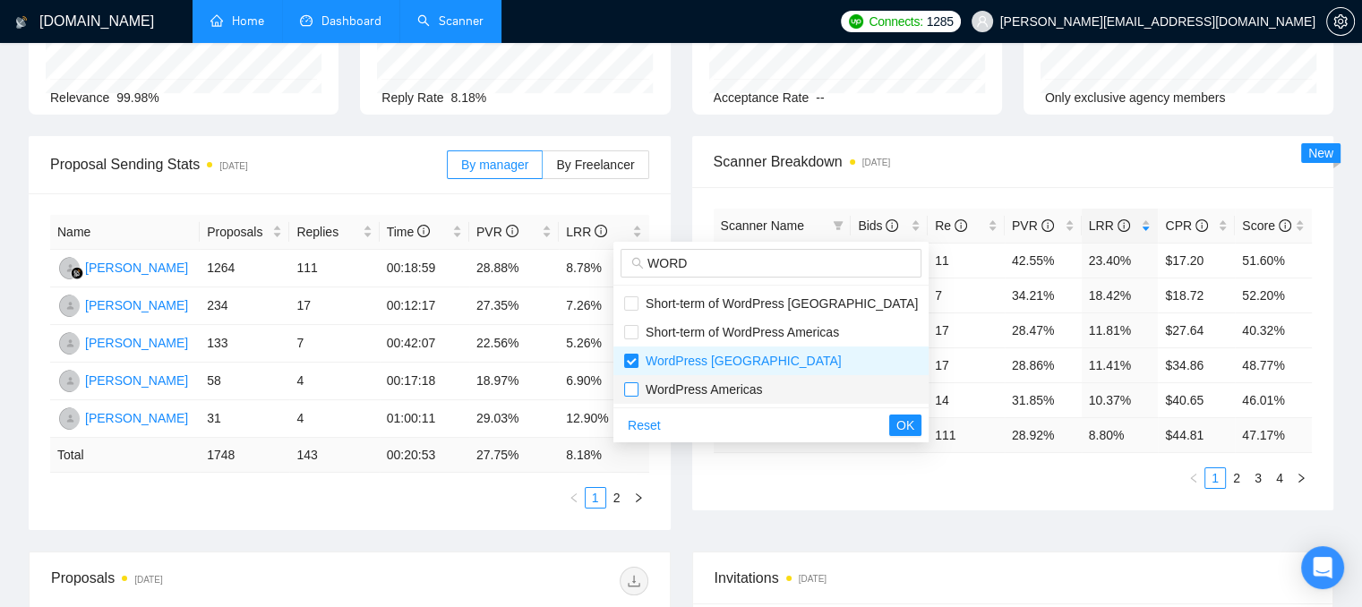
click at [631, 384] on input "checkbox" at bounding box center [631, 389] width 14 height 14
checkbox input "true"
click at [896, 431] on span "OK" at bounding box center [905, 425] width 18 height 20
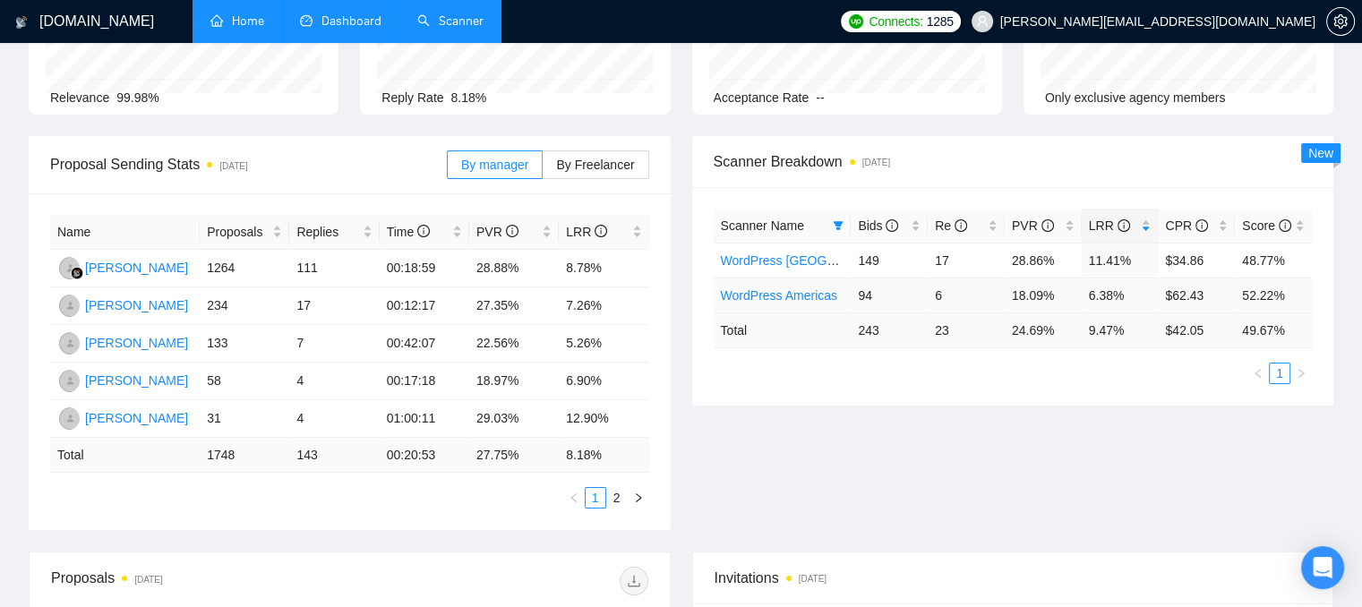
click at [781, 302] on link "WordPress Americas" at bounding box center [779, 295] width 116 height 14
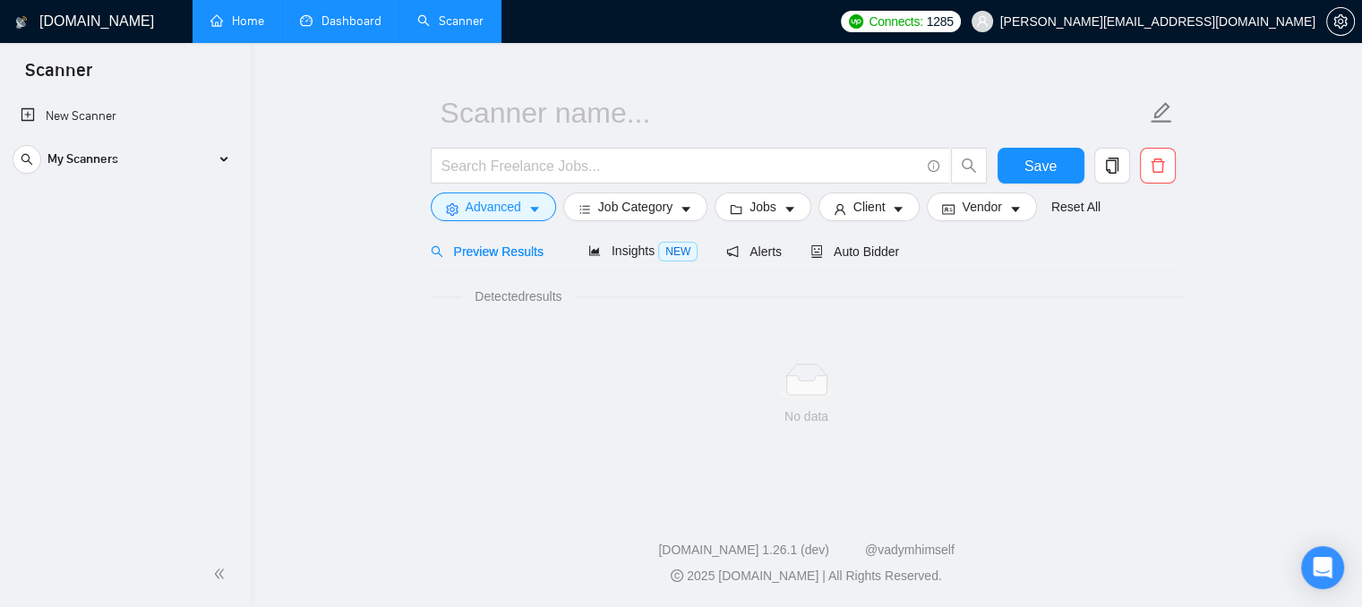
scroll to position [32, 0]
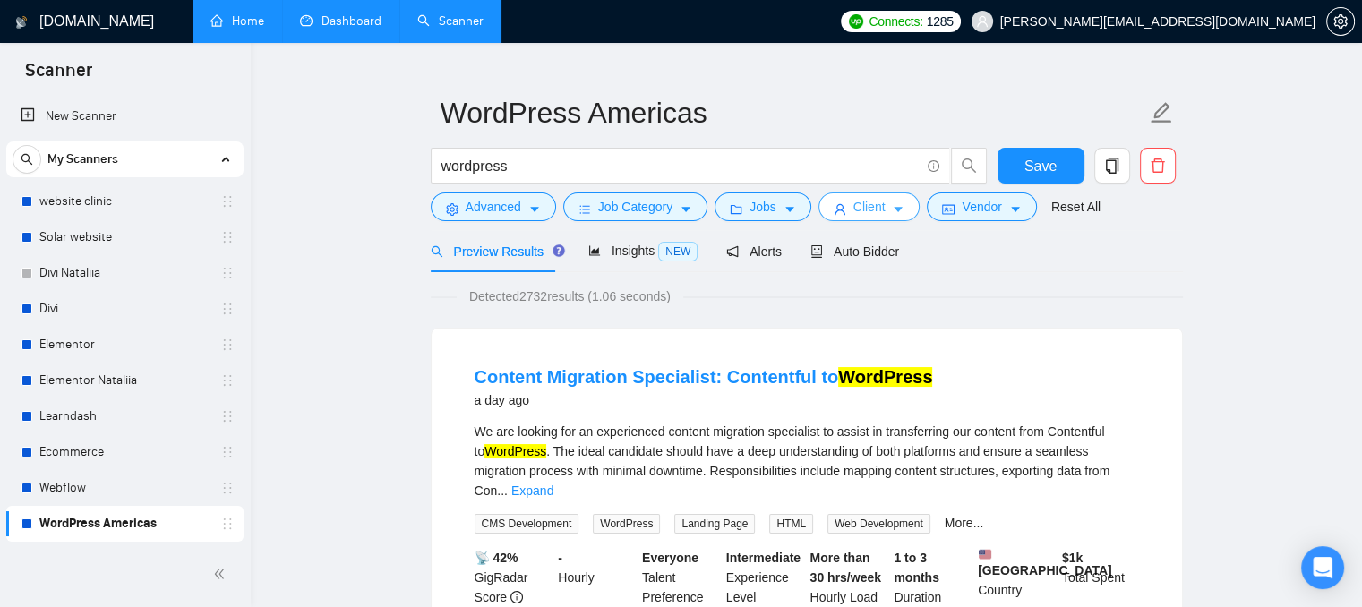
click at [892, 212] on icon "caret-down" at bounding box center [898, 209] width 13 height 13
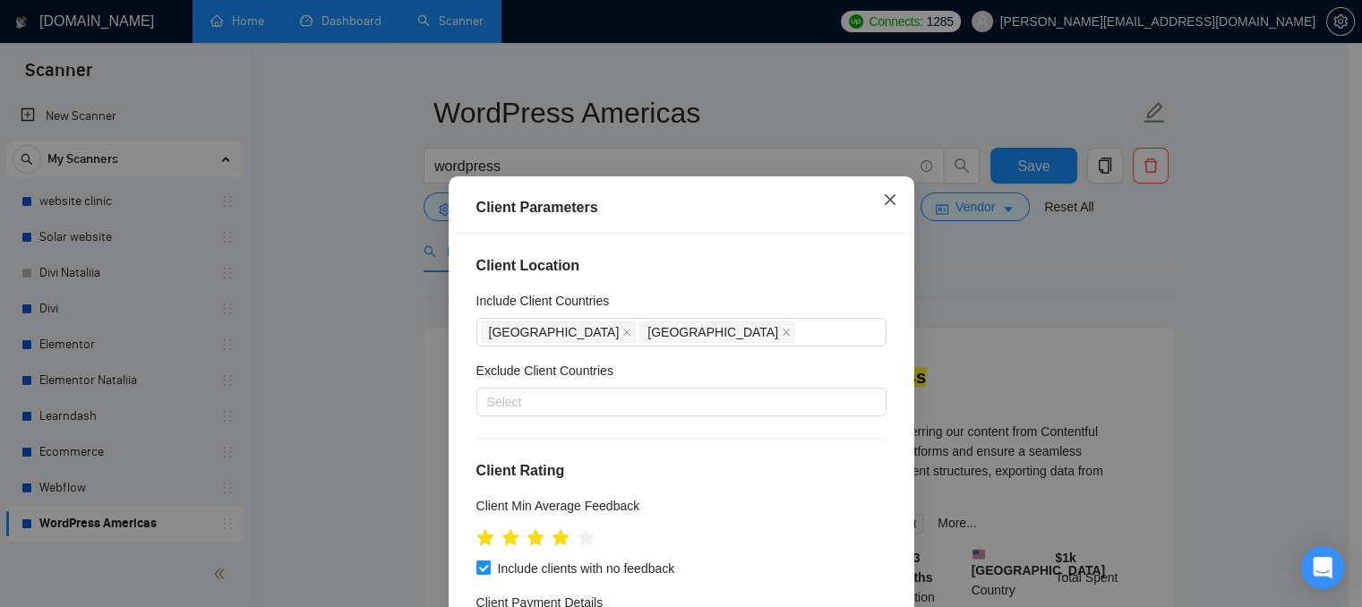
click at [883, 207] on icon "close" at bounding box center [890, 199] width 14 height 14
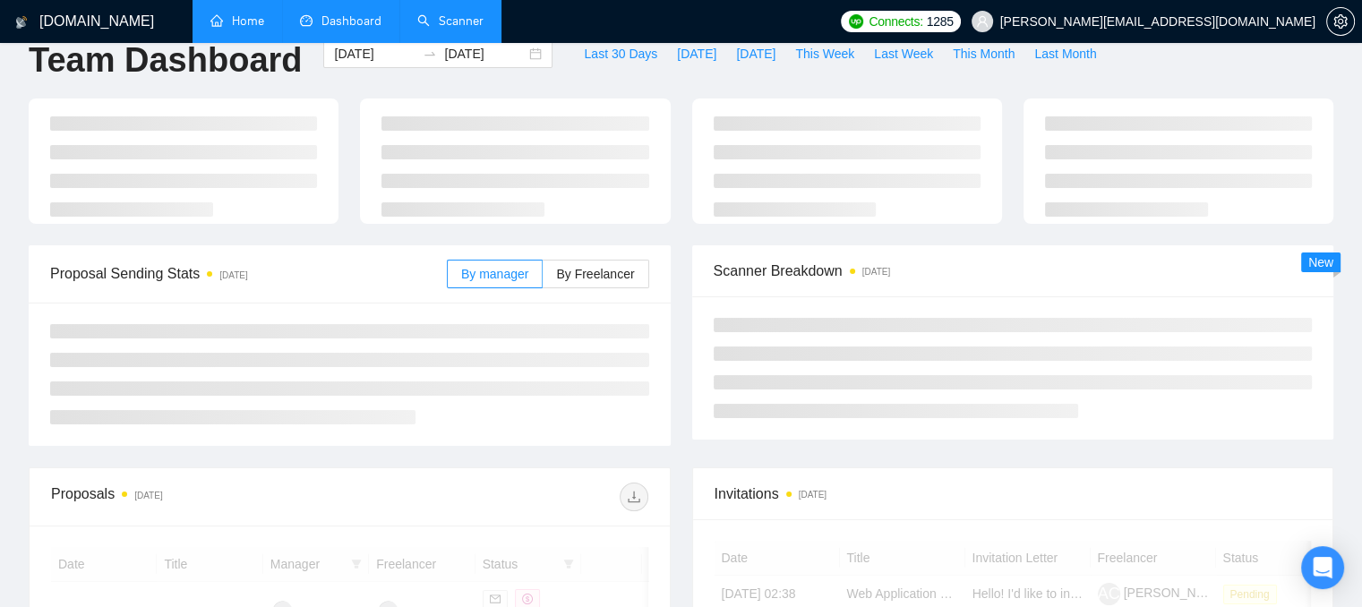
scroll to position [179, 0]
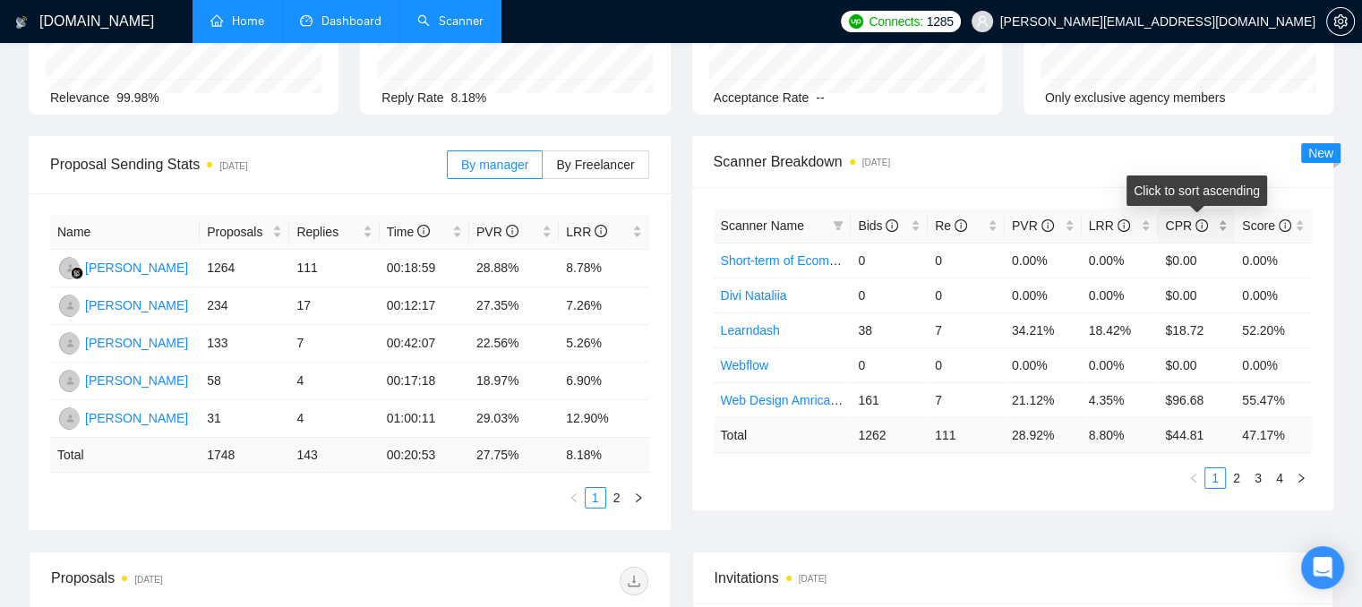
click at [1225, 228] on div "CPR" at bounding box center [1196, 226] width 63 height 20
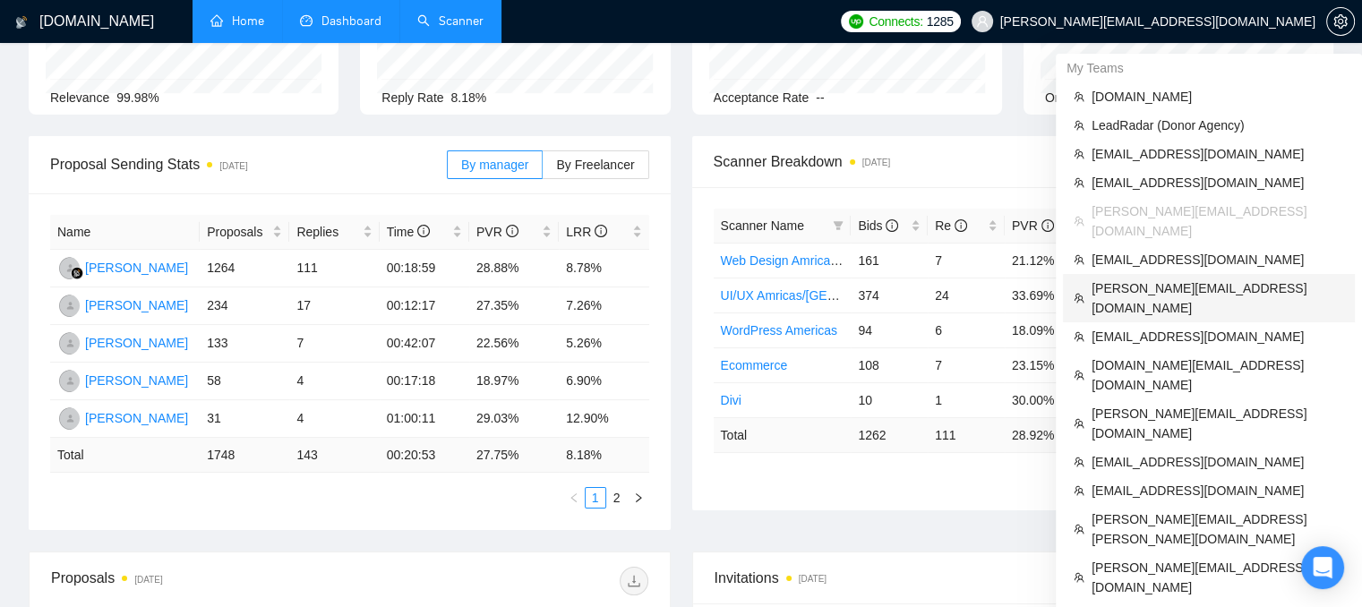
click at [1116, 278] on span "[PERSON_NAME][EMAIL_ADDRESS][DOMAIN_NAME]" at bounding box center [1217, 297] width 252 height 39
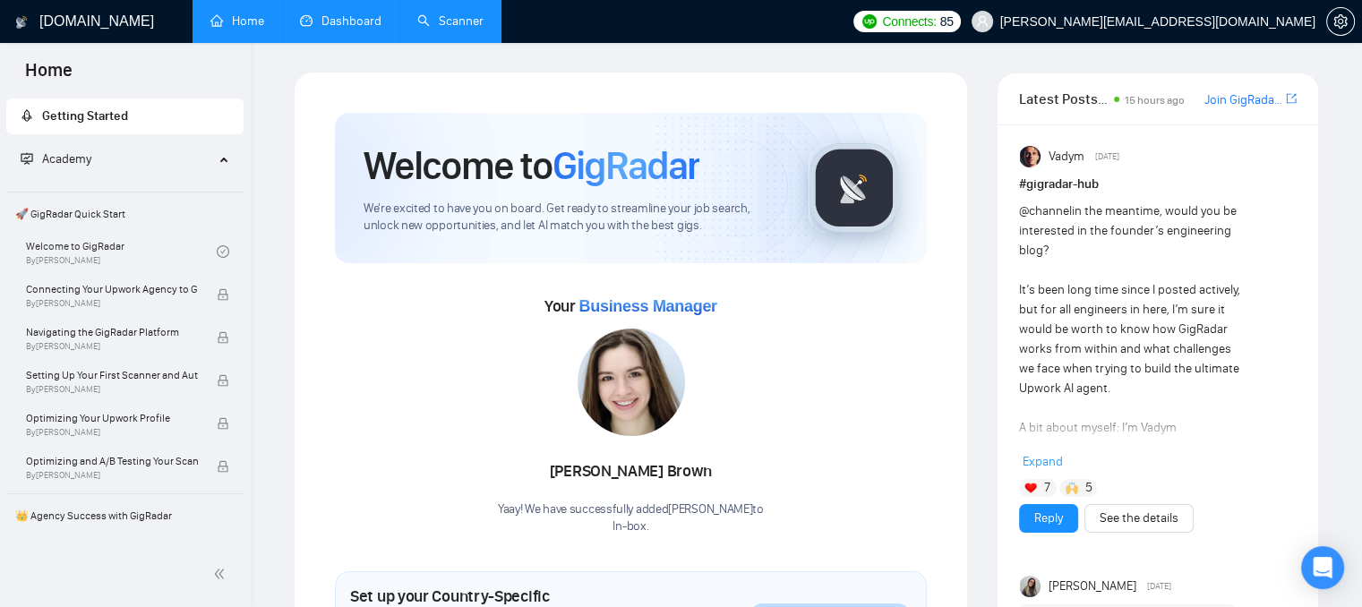
click at [336, 20] on link "Dashboard" at bounding box center [340, 20] width 81 height 15
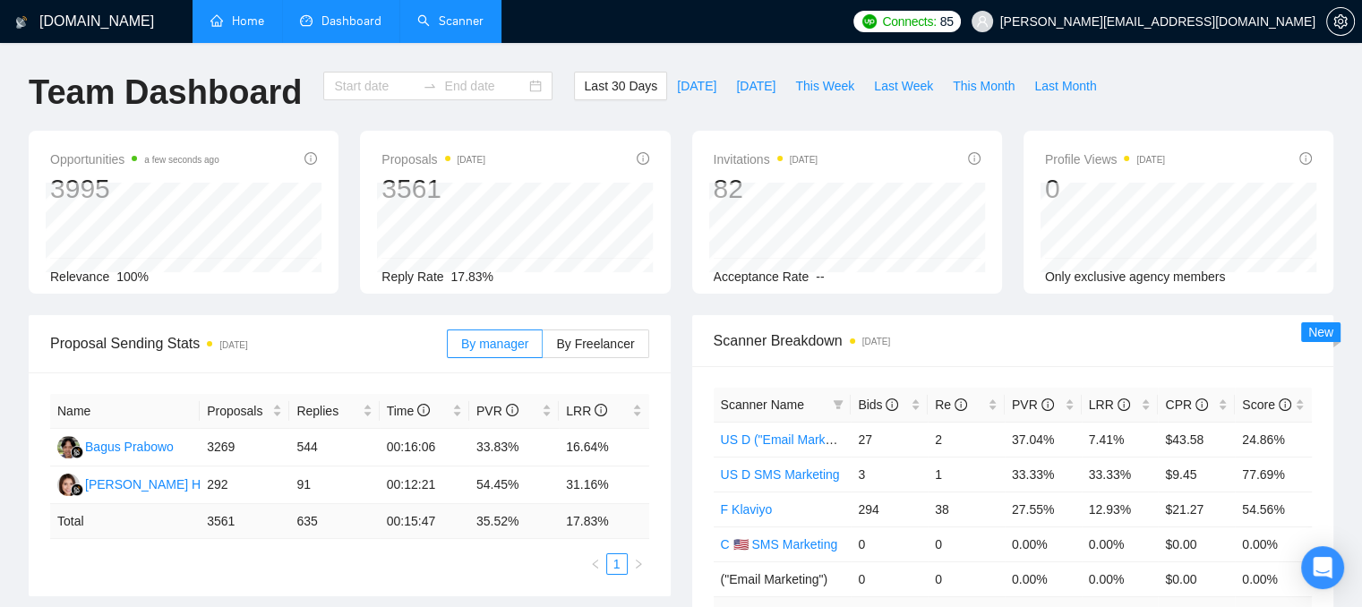
type input "[DATE]"
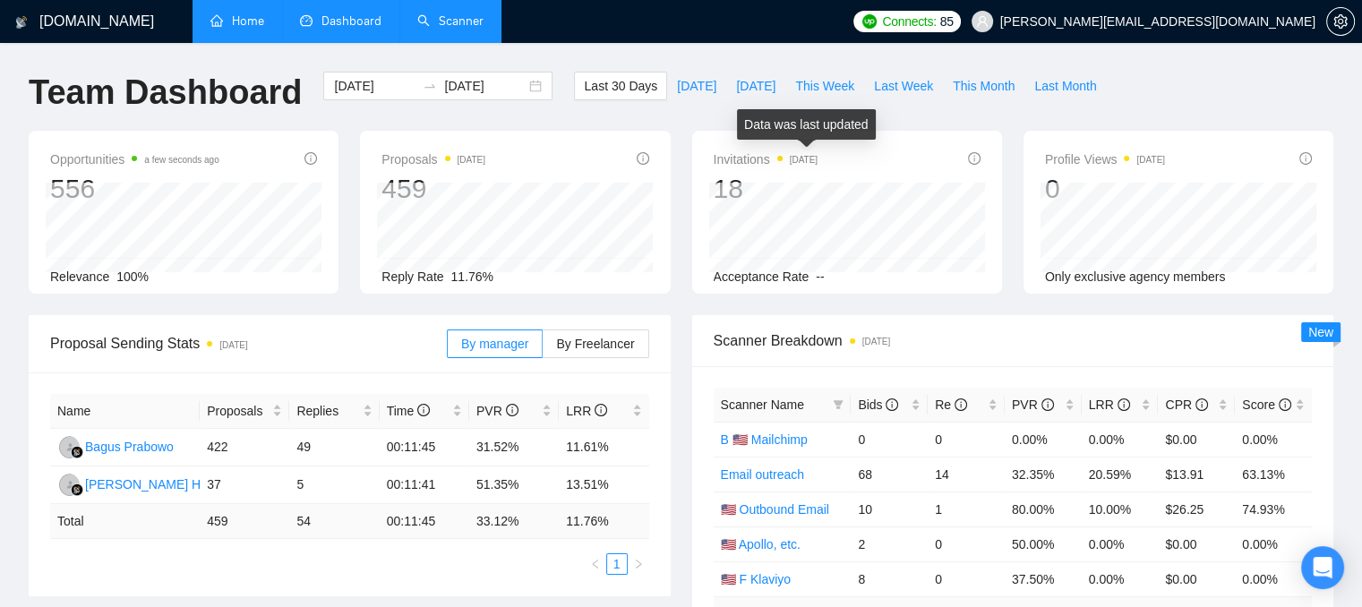
scroll to position [90, 0]
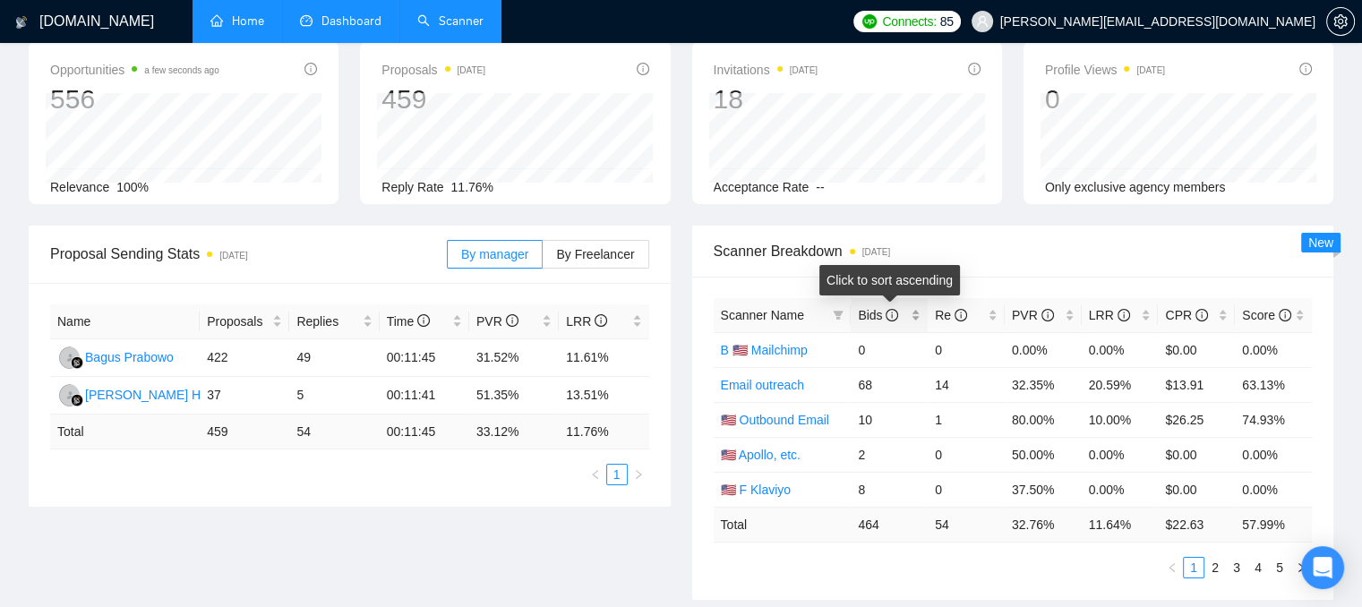
click at [918, 322] on div "Bids" at bounding box center [889, 315] width 63 height 20
click at [918, 320] on div "Bids" at bounding box center [889, 315] width 63 height 20
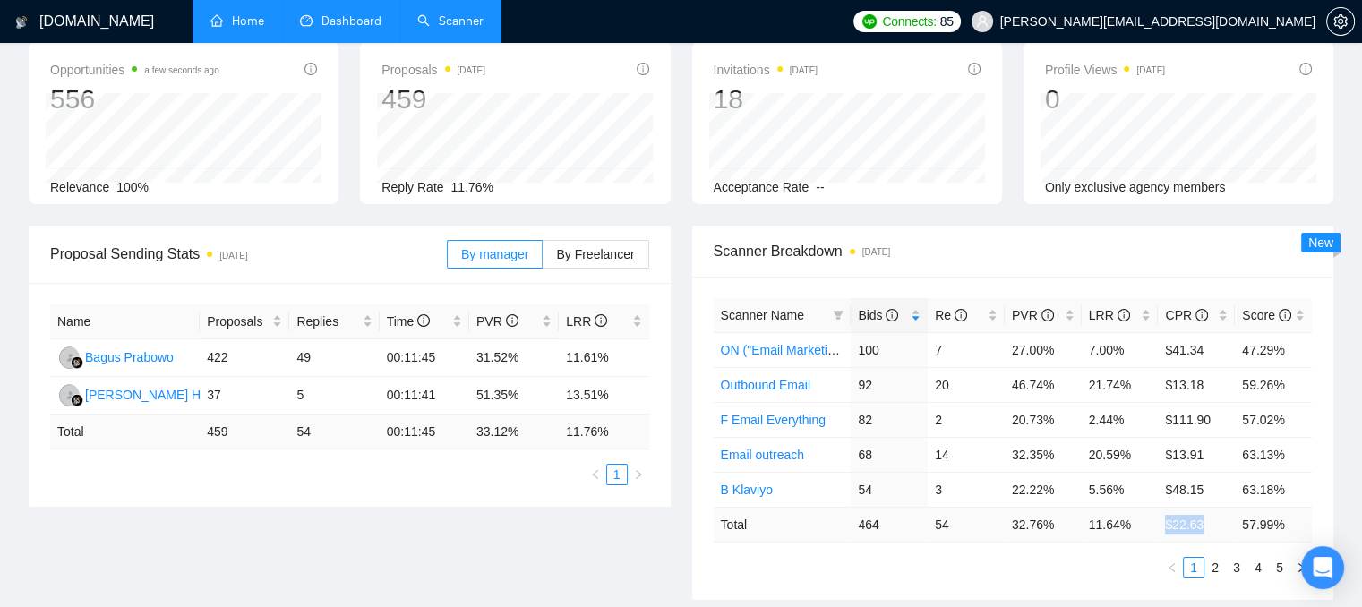
drag, startPoint x: 1200, startPoint y: 518, endPoint x: 1167, endPoint y: 523, distance: 32.5
click at [1167, 523] on td "$ 22.63" at bounding box center [1195, 524] width 77 height 35
drag, startPoint x: 1084, startPoint y: 525, endPoint x: 1131, endPoint y: 524, distance: 47.5
click at [1131, 524] on td "11.64 %" at bounding box center [1119, 524] width 77 height 35
click at [1147, 320] on div "LRR" at bounding box center [1120, 315] width 63 height 20
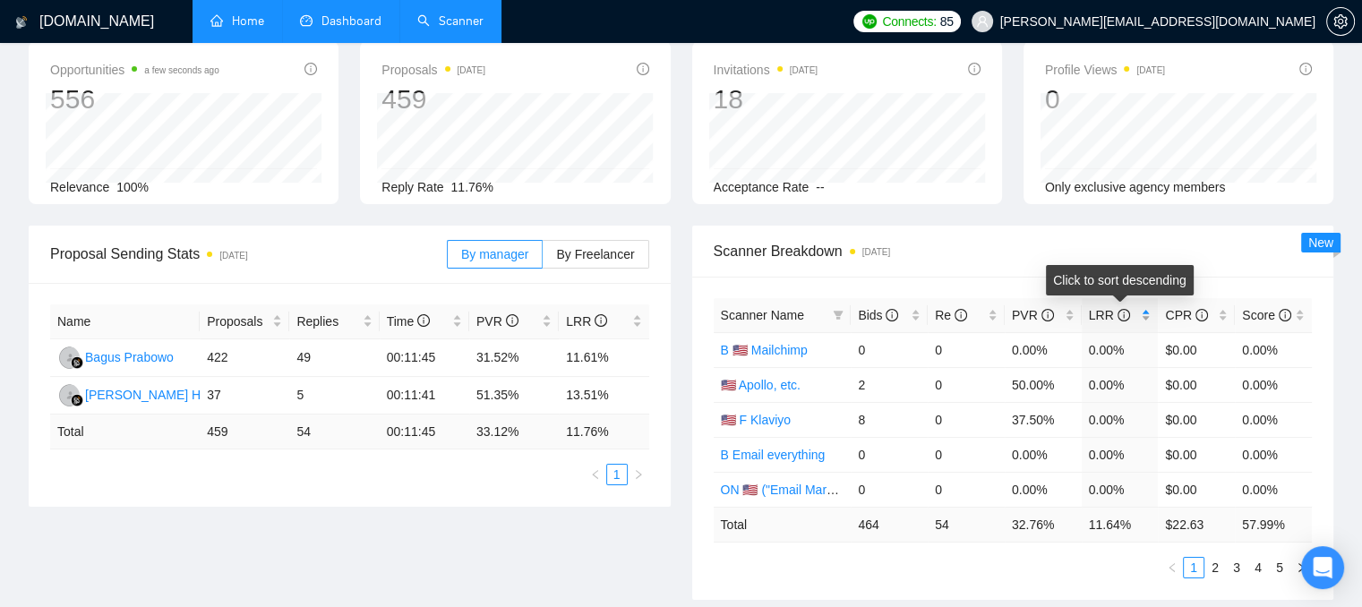
click at [1147, 320] on div "LRR" at bounding box center [1120, 315] width 63 height 20
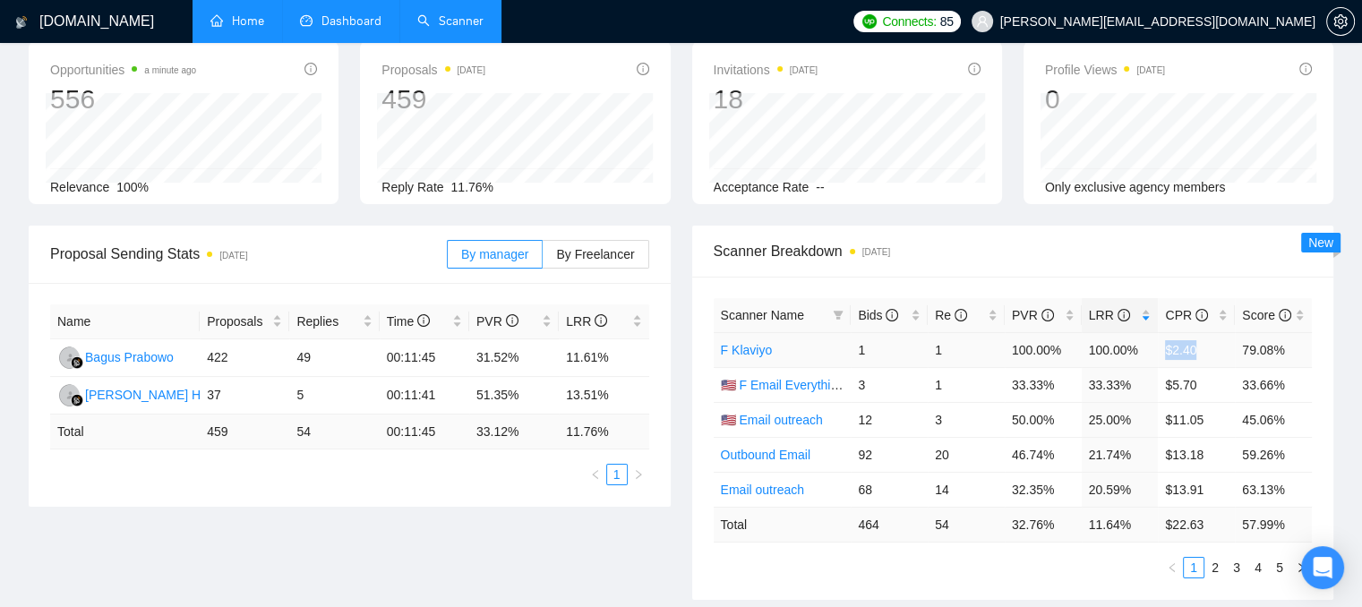
drag, startPoint x: 1200, startPoint y: 346, endPoint x: 1164, endPoint y: 352, distance: 37.1
click at [1164, 352] on td "$2.40" at bounding box center [1195, 349] width 77 height 35
click at [1157, 246] on span "Scanner Breakdown [DATE]" at bounding box center [1012, 251] width 599 height 22
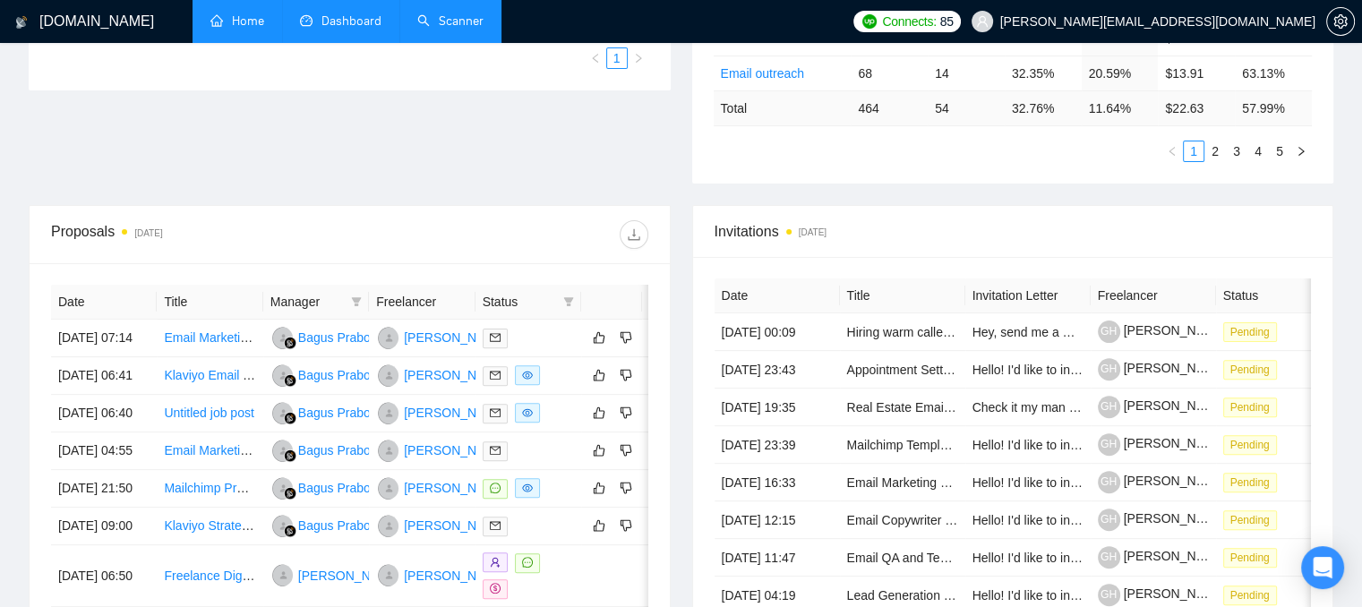
scroll to position [537, 0]
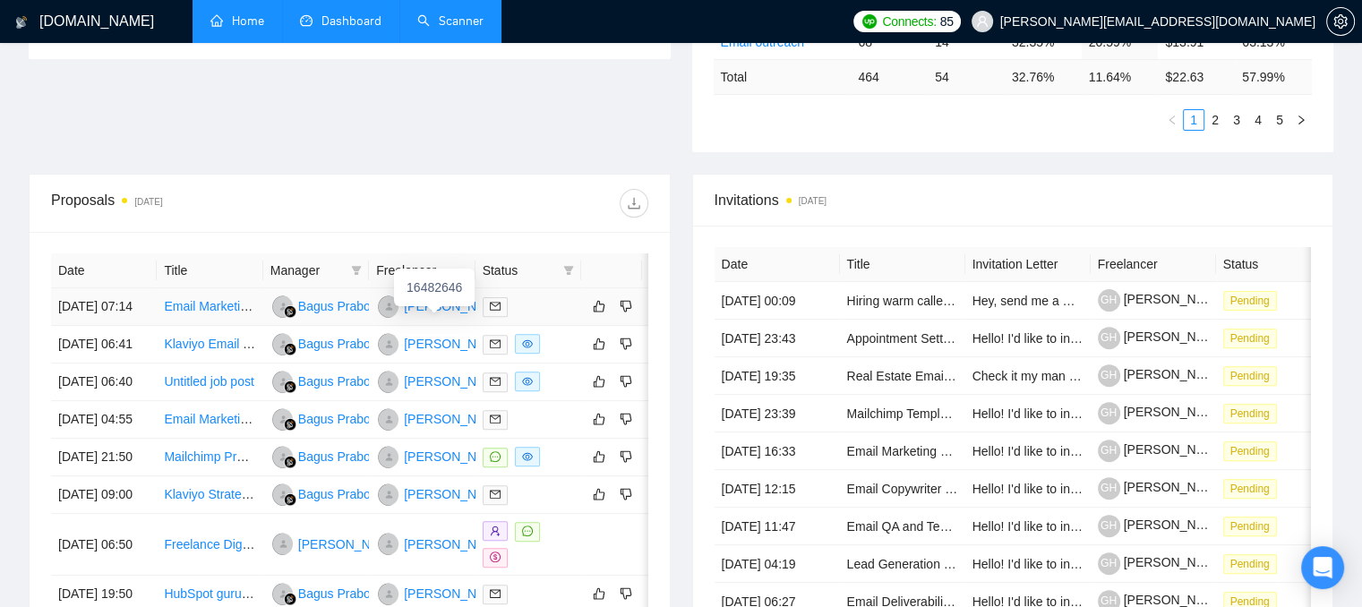
click at [427, 314] on div "[PERSON_NAME]" at bounding box center [455, 306] width 103 height 20
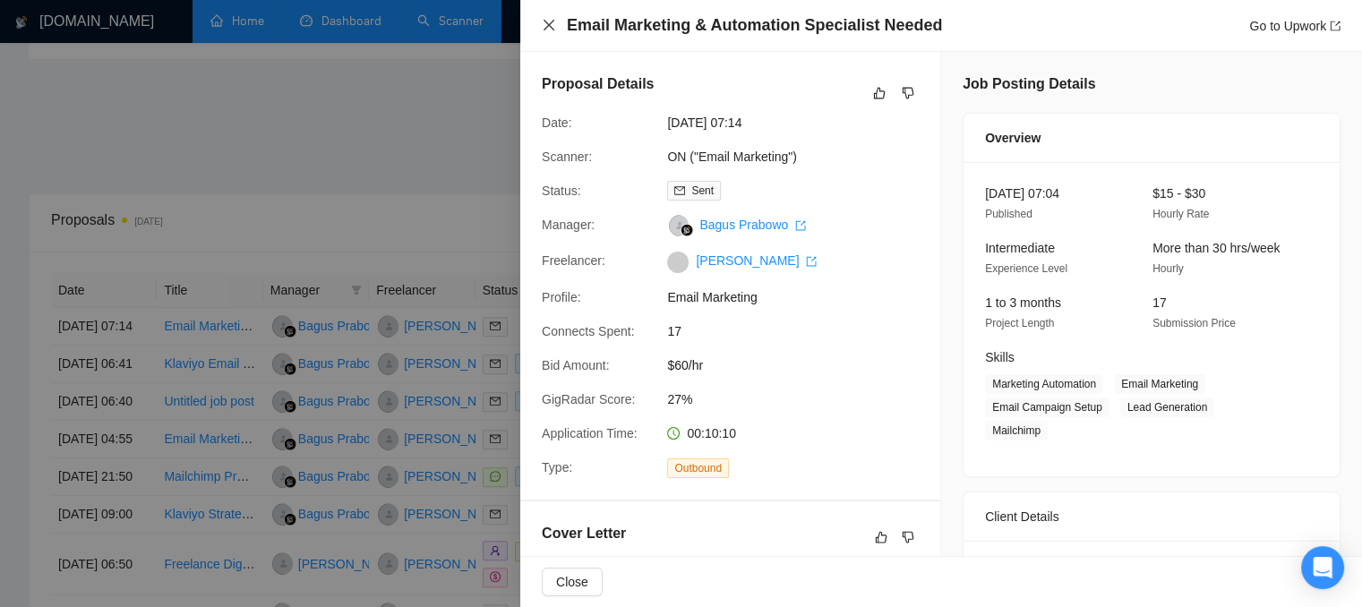
click at [547, 27] on icon "close" at bounding box center [548, 25] width 11 height 11
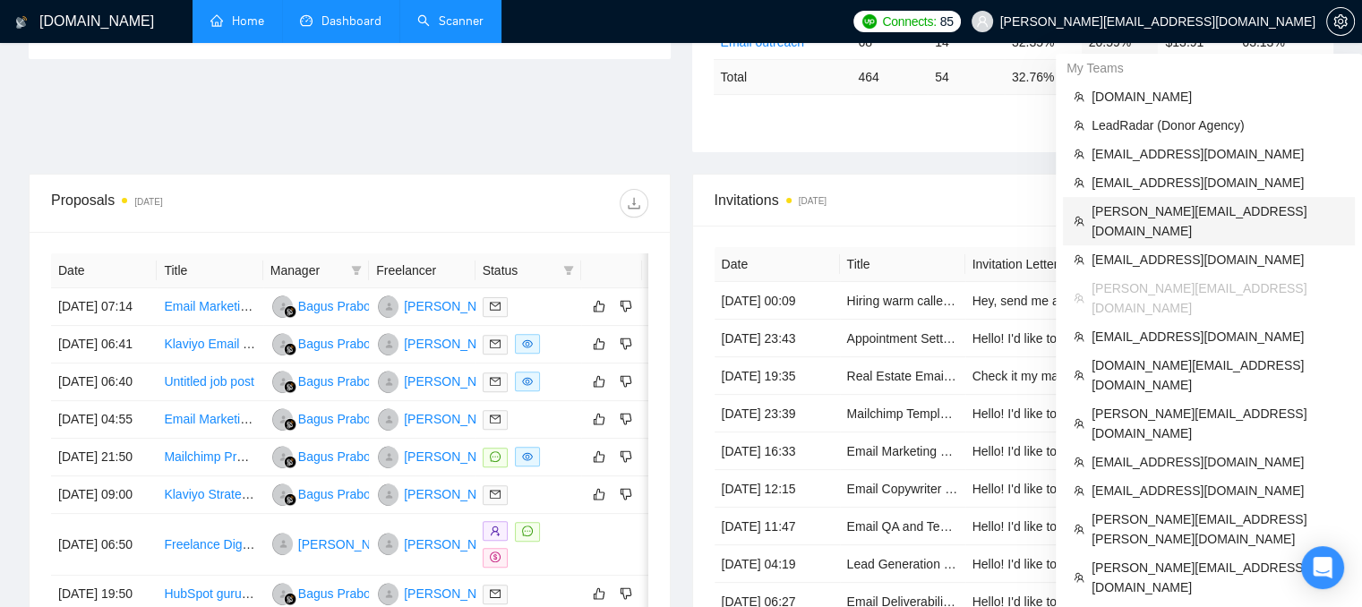
click at [1148, 209] on span "[PERSON_NAME][EMAIL_ADDRESS][DOMAIN_NAME]" at bounding box center [1217, 220] width 252 height 39
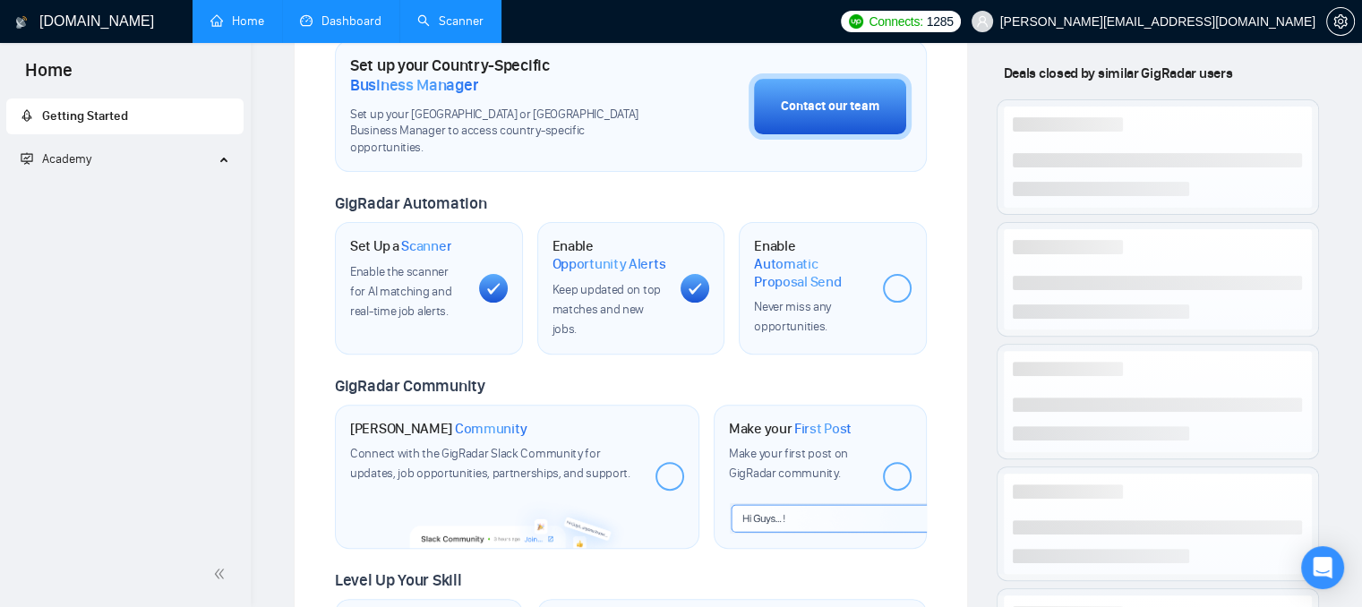
scroll to position [788, 0]
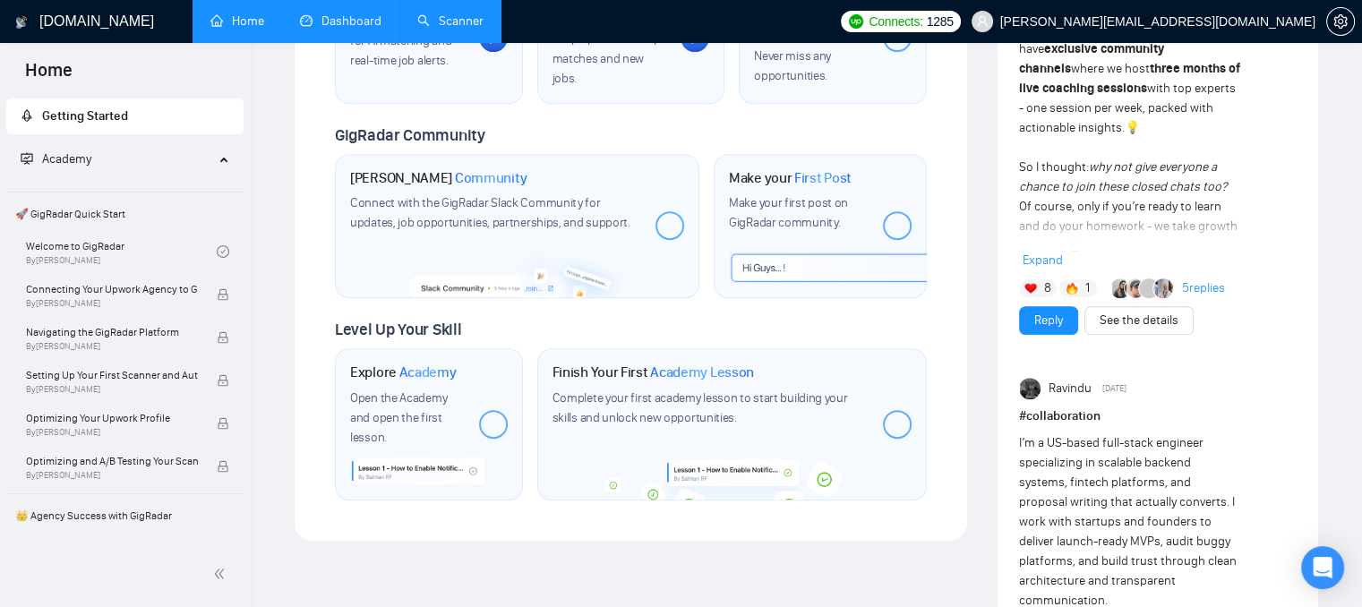
click at [345, 26] on link "Dashboard" at bounding box center [340, 20] width 81 height 15
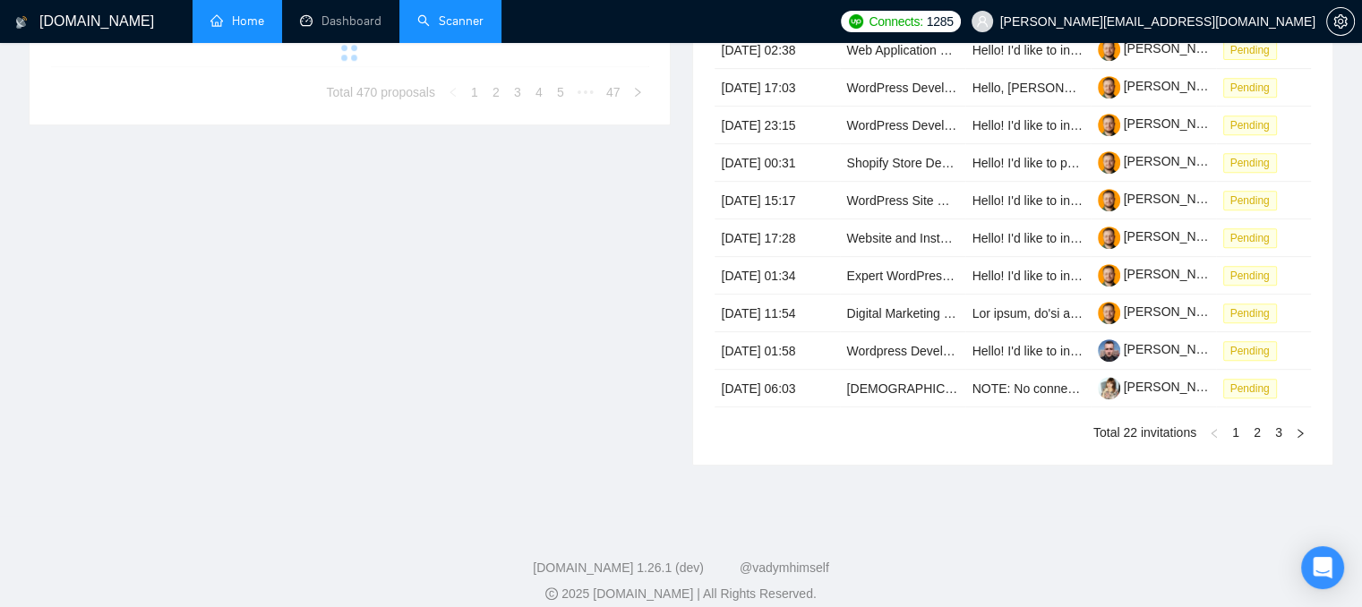
type input "[DATE]"
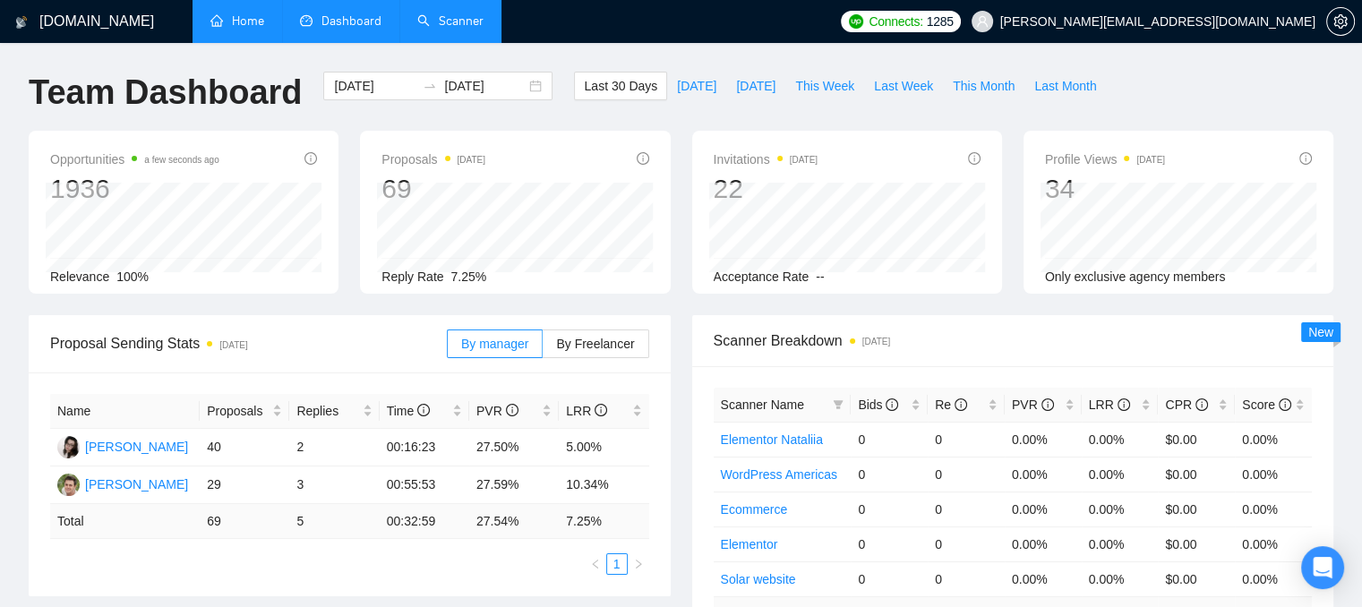
scroll to position [179, 0]
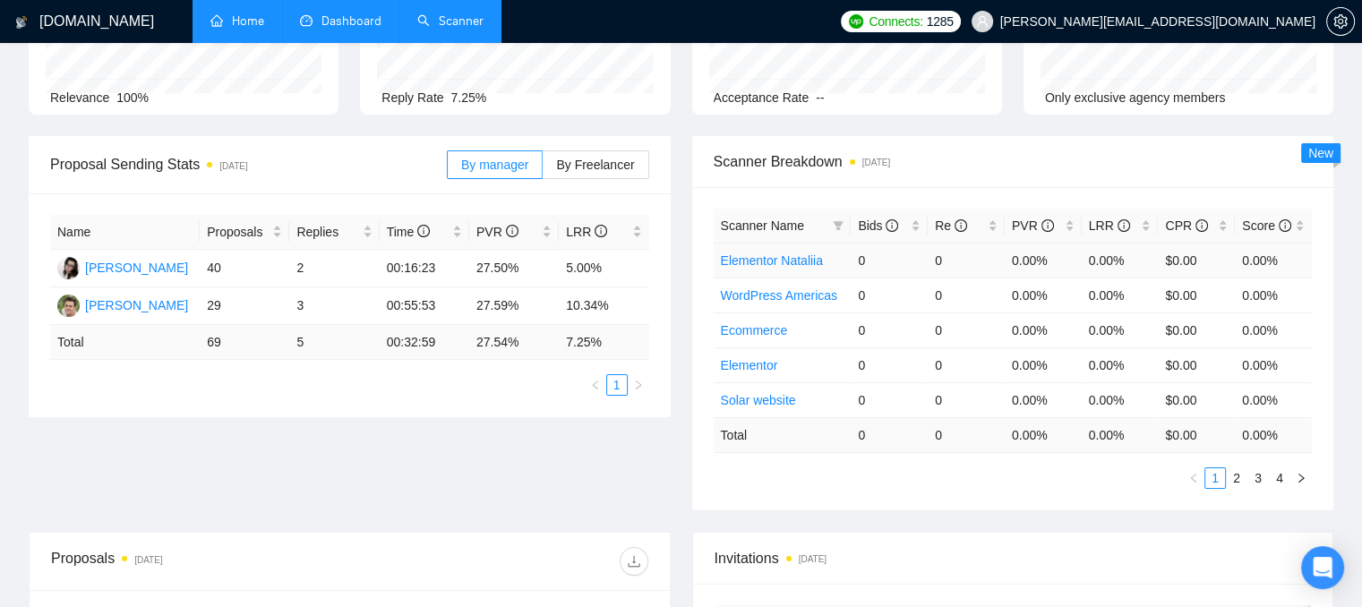
click at [747, 258] on link "Elementor Nataliia" at bounding box center [772, 260] width 102 height 14
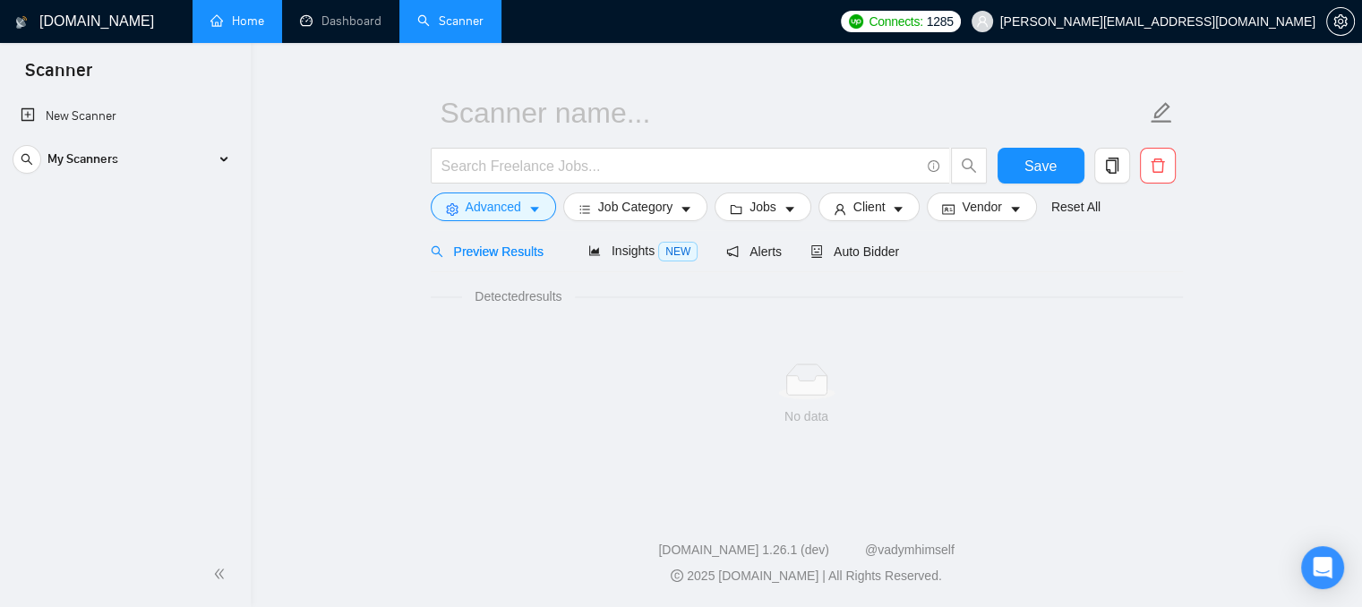
scroll to position [32, 0]
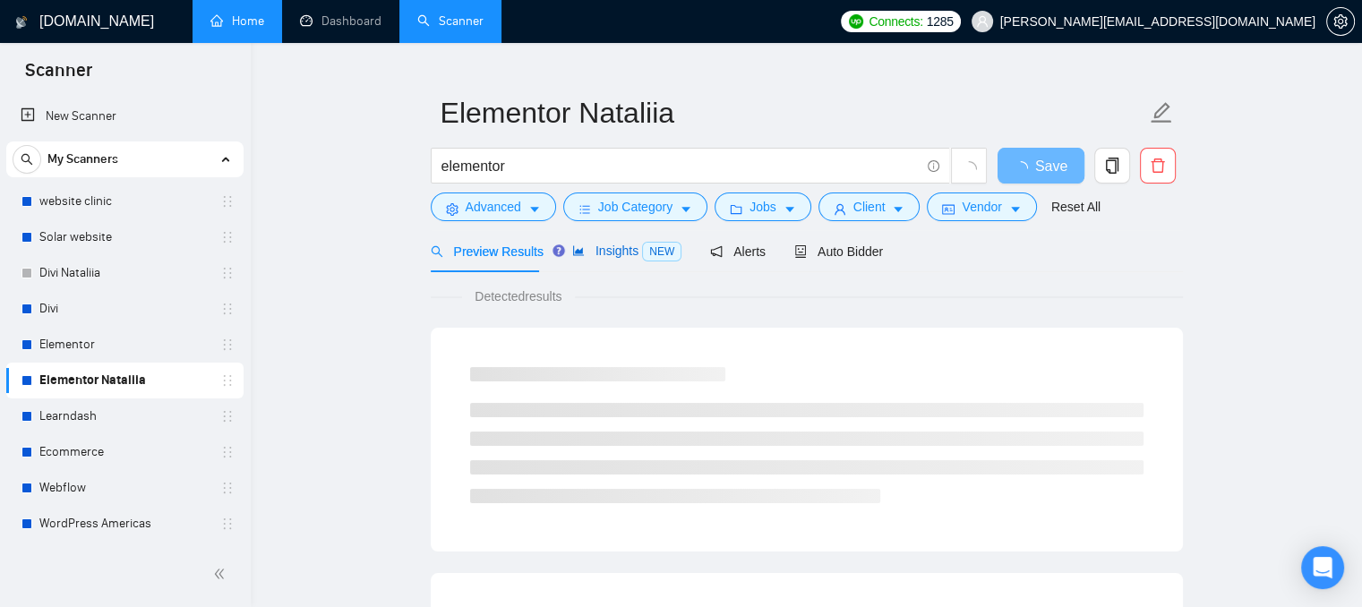
click at [611, 255] on span "Insights NEW" at bounding box center [626, 250] width 109 height 14
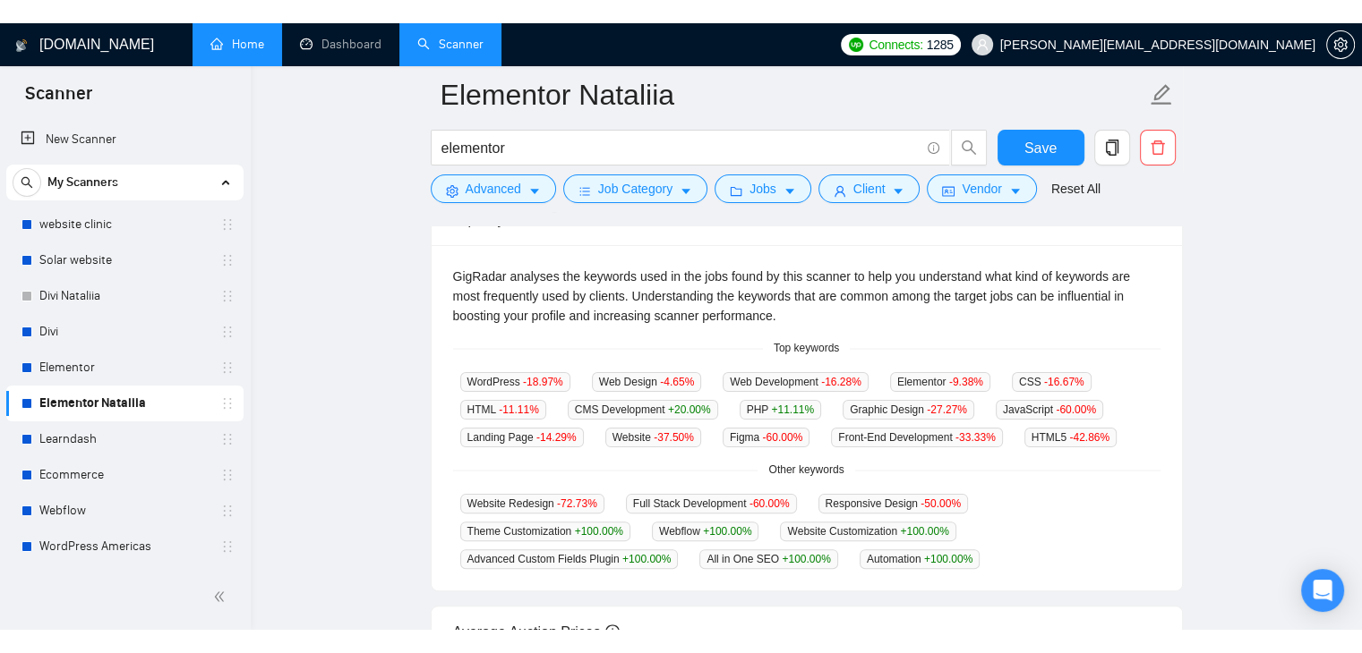
scroll to position [390, 0]
